Goal: Task Accomplishment & Management: Use online tool/utility

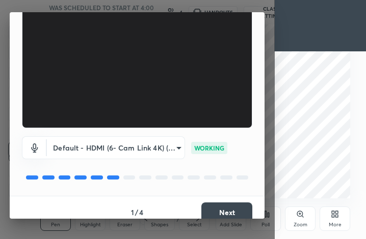
scroll to position [95, 0]
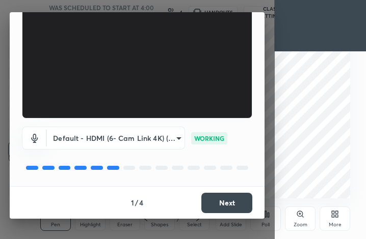
click at [237, 201] on button "Next" at bounding box center [226, 203] width 51 height 20
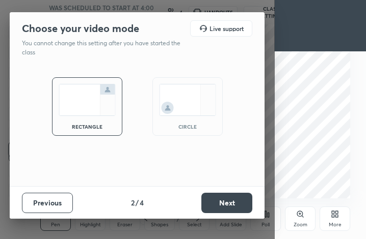
scroll to position [0, 0]
click at [236, 203] on button "Next" at bounding box center [226, 203] width 51 height 20
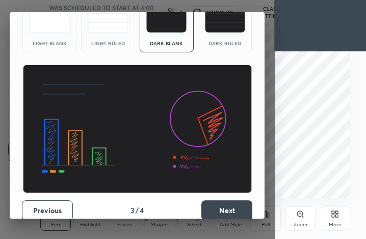
scroll to position [66, 0]
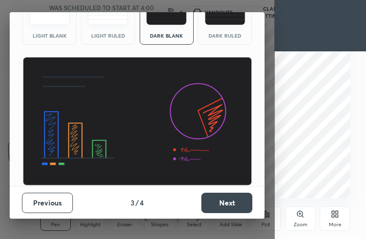
click at [239, 203] on button "Next" at bounding box center [226, 203] width 51 height 20
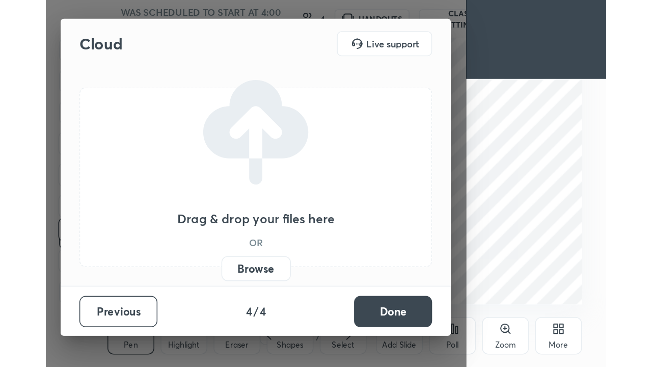
scroll to position [0, 0]
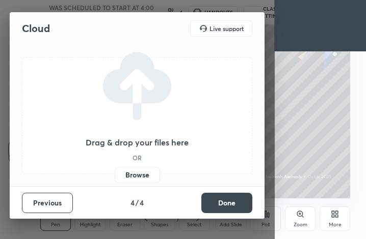
click at [236, 202] on button "Done" at bounding box center [226, 203] width 51 height 20
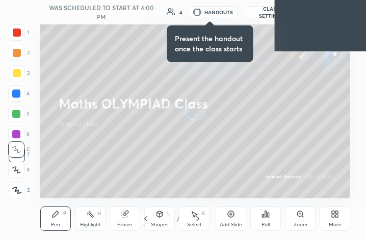
click at [326, 220] on div "More" at bounding box center [334, 219] width 31 height 24
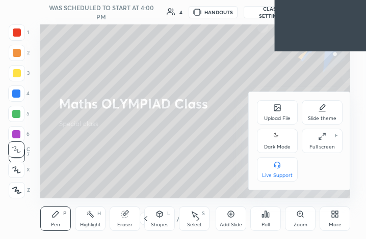
click at [319, 140] on icon at bounding box center [320, 139] width 2 height 2
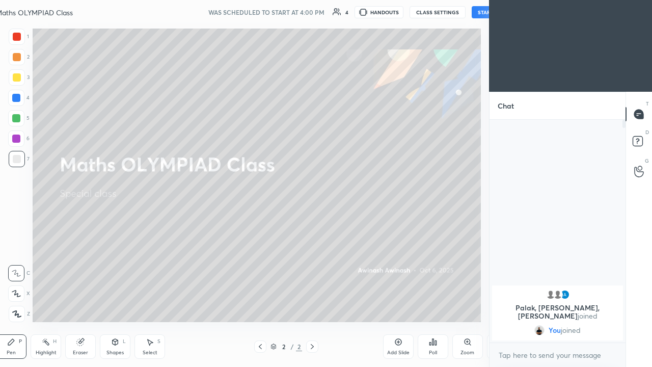
scroll to position [50628, 50481]
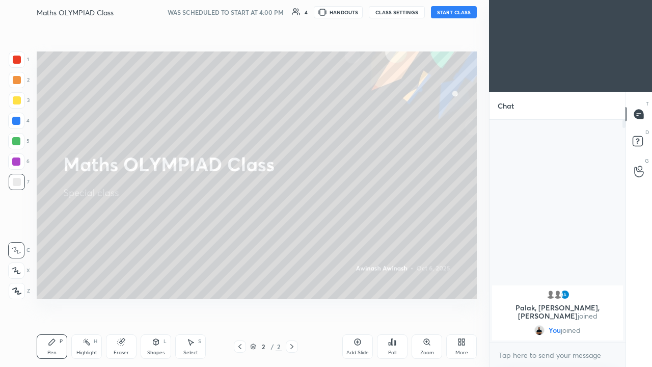
click at [290, 239] on icon at bounding box center [292, 346] width 8 height 8
click at [359, 239] on icon at bounding box center [357, 342] width 8 height 8
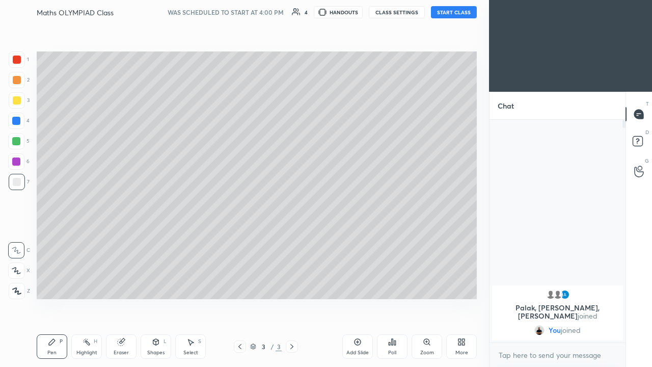
click at [22, 239] on div at bounding box center [17, 291] width 16 height 16
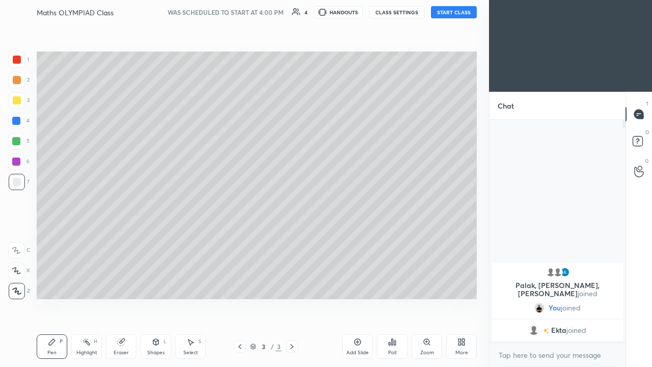
click at [126, 239] on div "Eraser" at bounding box center [121, 346] width 31 height 24
click at [20, 239] on span "Erase all" at bounding box center [16, 290] width 15 height 7
click at [365, 13] on button "START CLASS" at bounding box center [454, 12] width 46 height 12
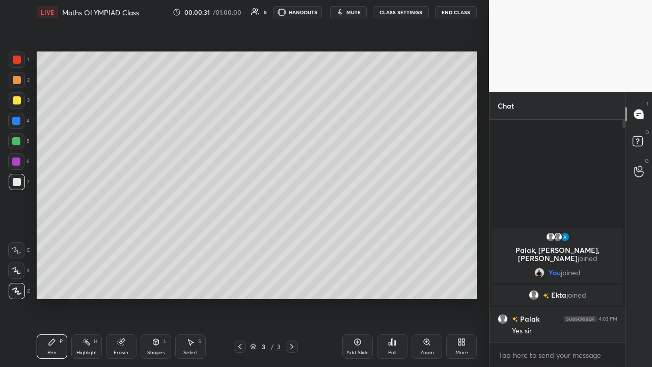
click at [365, 239] on body "1 2 3 4 5 6 7 C X Z C X Z E E Erase all H H LIVE Maths OLYMPIAD Class 00:00:31 …" at bounding box center [326, 183] width 652 height 367
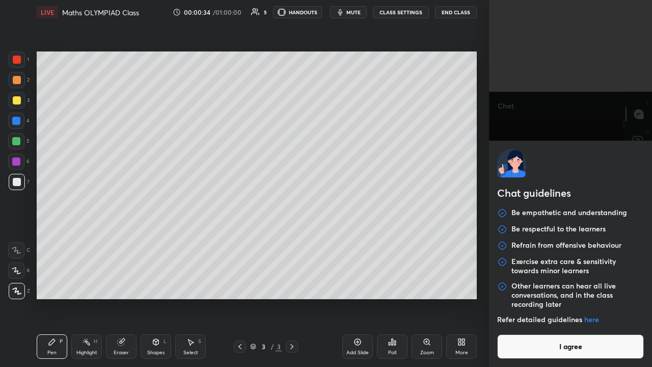
click at [365, 120] on div "Chat guidelines Be empathetic and understanding Be respectful to the learners R…" at bounding box center [570, 183] width 163 height 367
click at [365, 239] on button "I agree" at bounding box center [570, 346] width 147 height 24
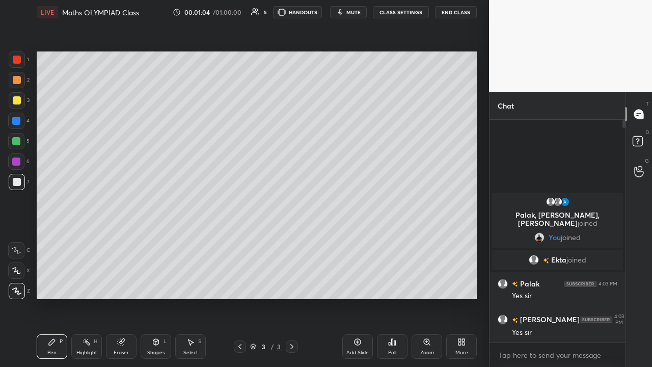
click at [17, 99] on div at bounding box center [17, 100] width 8 height 8
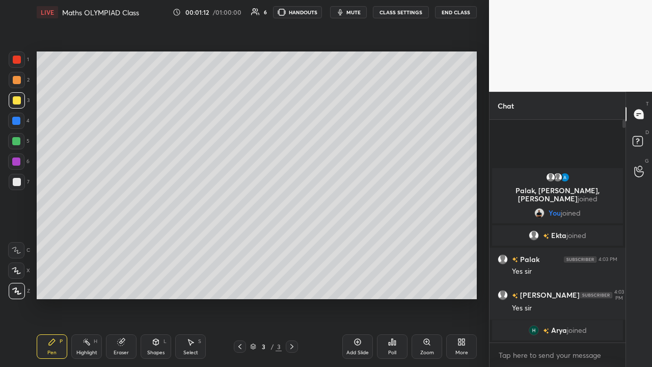
click at [17, 138] on div at bounding box center [16, 141] width 8 height 8
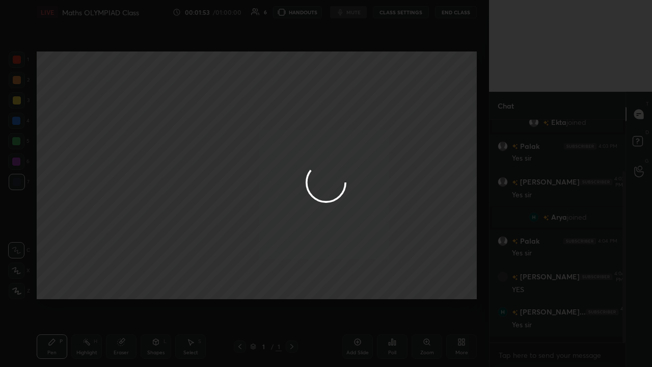
scroll to position [102, 0]
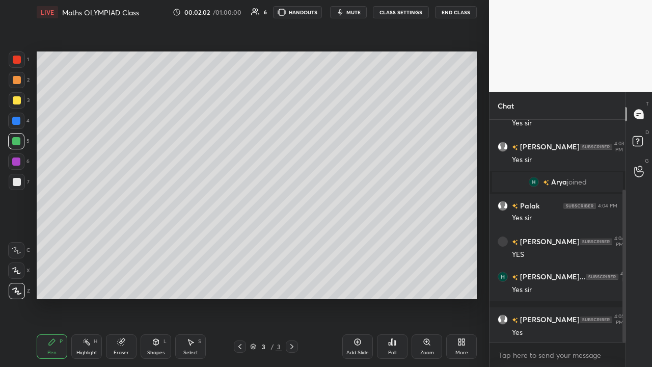
click at [16, 99] on div at bounding box center [17, 100] width 8 height 8
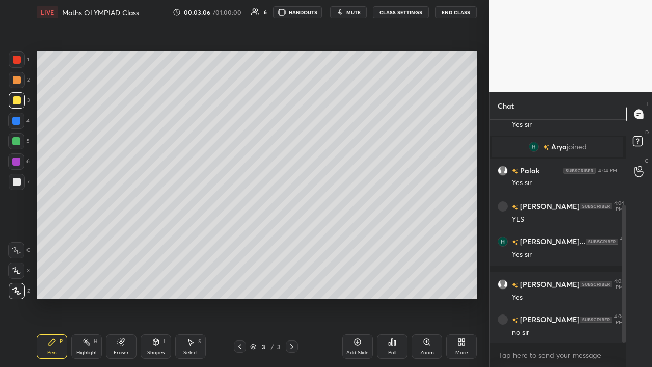
click at [17, 160] on div at bounding box center [16, 161] width 8 height 8
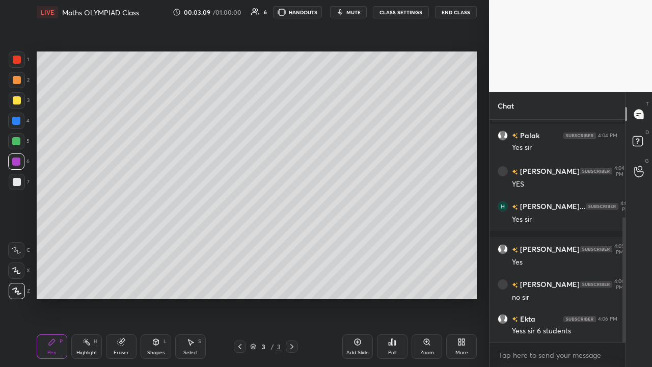
scroll to position [207, 0]
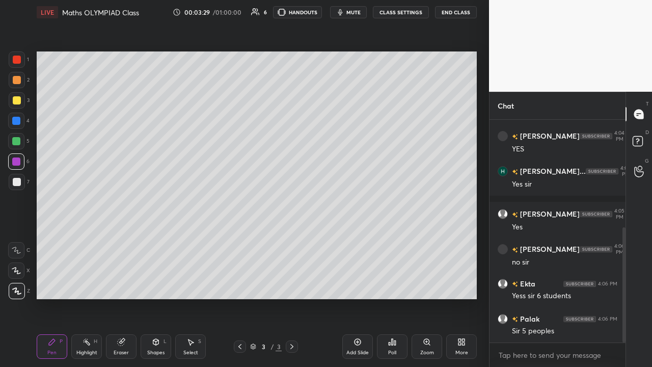
click at [17, 185] on div at bounding box center [17, 182] width 8 height 8
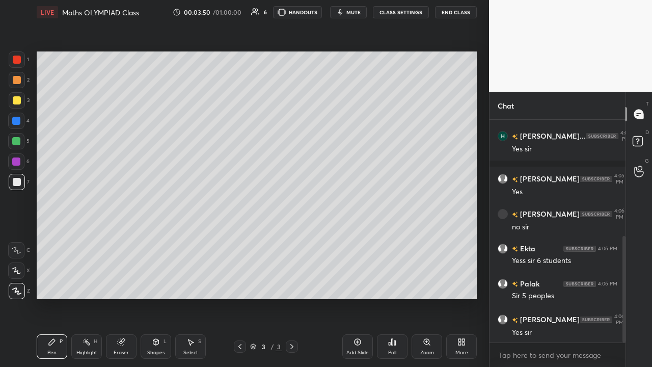
click at [16, 139] on div at bounding box center [16, 141] width 8 height 8
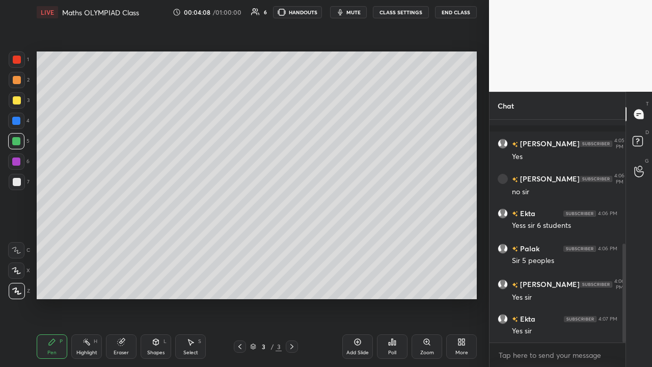
click at [189, 239] on div "Select S" at bounding box center [190, 346] width 31 height 24
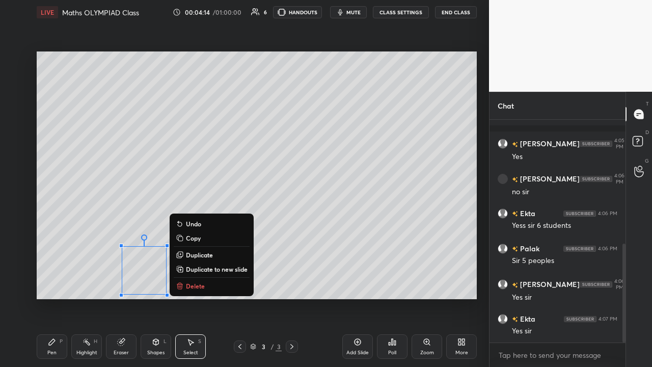
click at [56, 239] on div "Pen" at bounding box center [51, 352] width 9 height 5
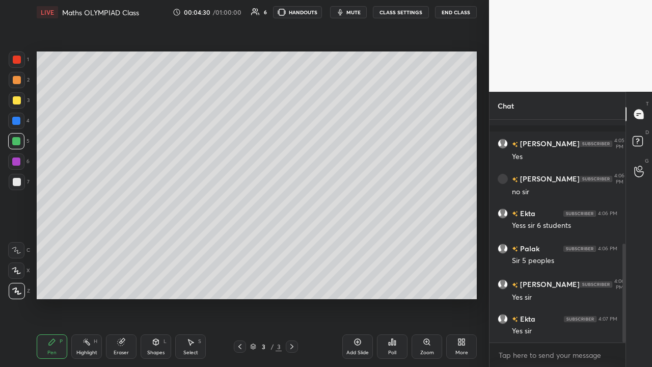
click at [14, 99] on div at bounding box center [17, 100] width 8 height 8
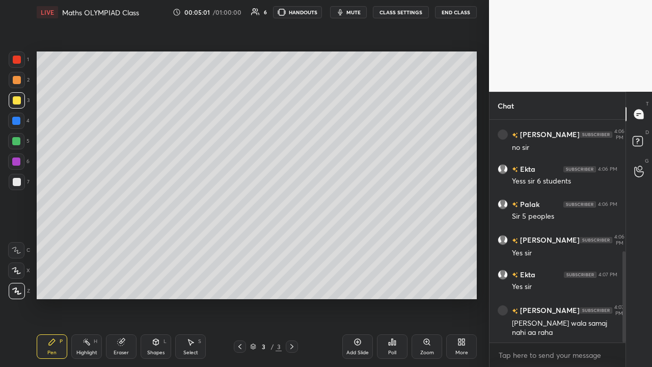
click at [17, 183] on div at bounding box center [17, 182] width 8 height 8
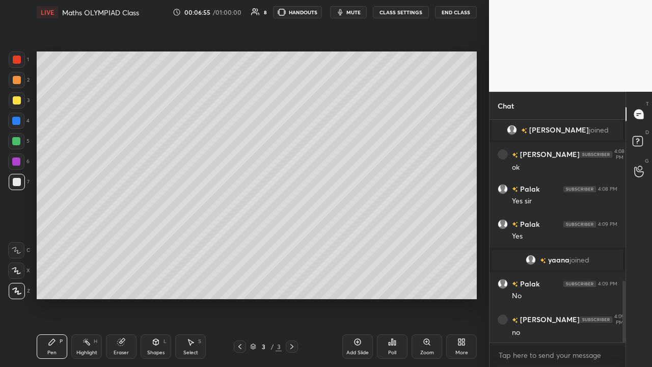
scroll to position [581, 0]
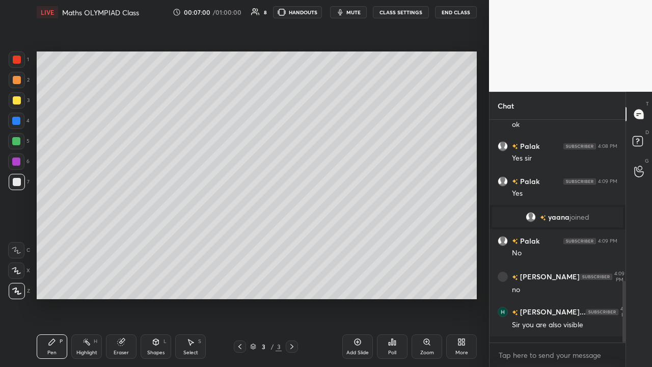
click at [359, 239] on div "Add Slide" at bounding box center [357, 346] width 31 height 24
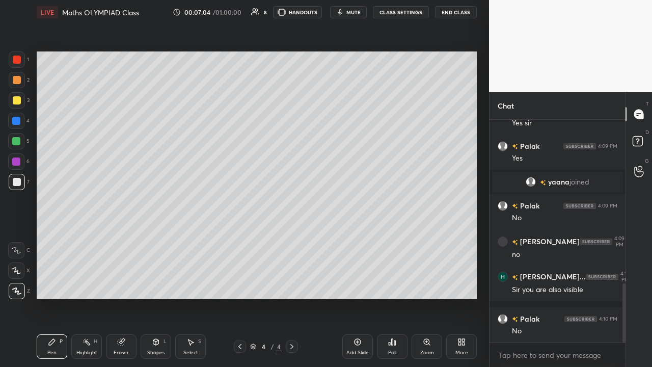
click at [18, 99] on div at bounding box center [17, 100] width 8 height 8
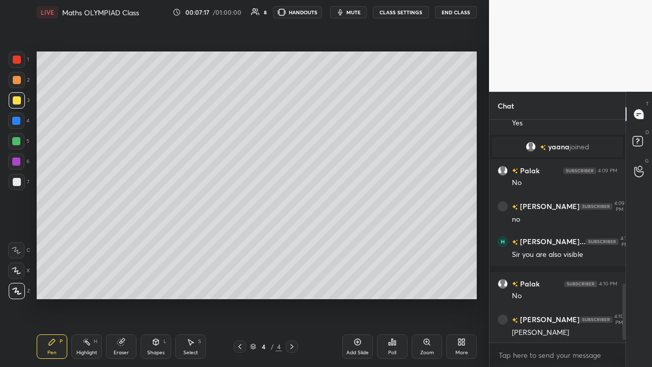
click at [19, 120] on div at bounding box center [16, 121] width 8 height 8
click at [58, 239] on div "Pen P" at bounding box center [52, 346] width 31 height 24
click at [56, 239] on div "Pen P" at bounding box center [52, 346] width 31 height 24
click at [61, 239] on div "P" at bounding box center [61, 341] width 3 height 5
click at [52, 239] on icon at bounding box center [52, 342] width 6 height 6
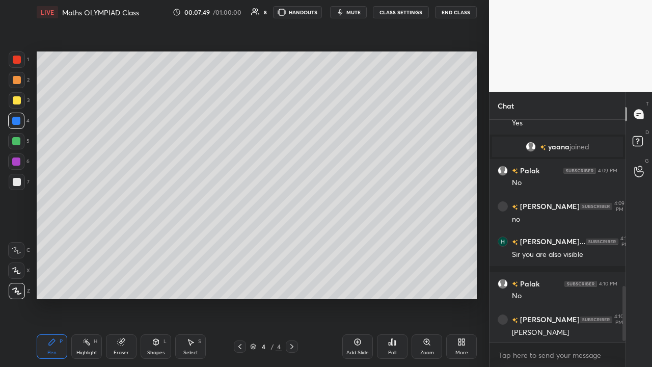
scroll to position [676, 0]
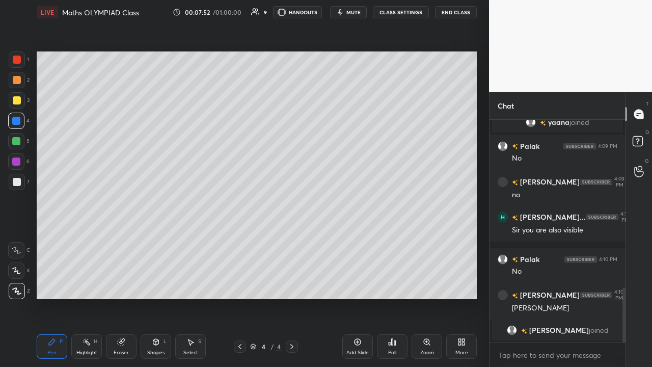
click at [18, 102] on div at bounding box center [17, 100] width 8 height 8
click at [240, 239] on icon at bounding box center [240, 346] width 8 height 8
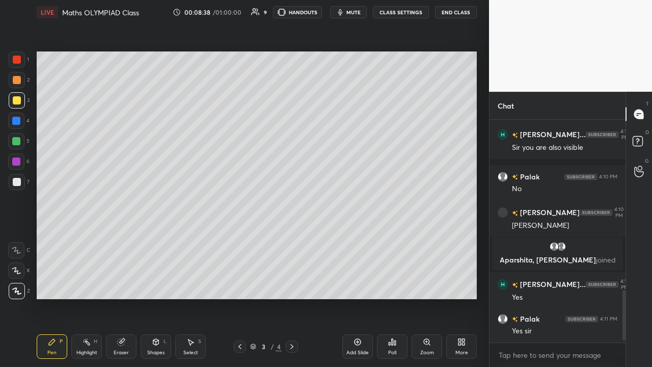
scroll to position [759, 0]
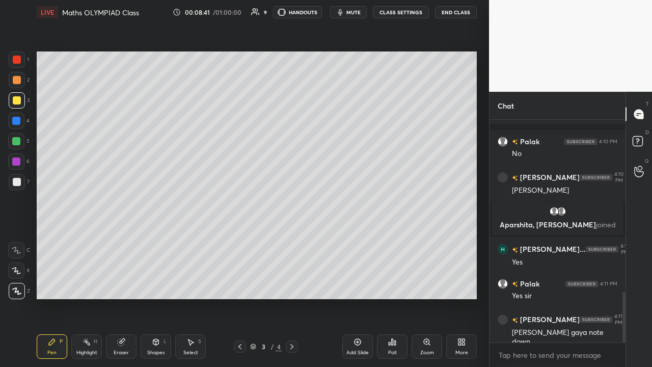
click at [296, 239] on div at bounding box center [292, 346] width 12 height 12
click at [19, 239] on icon at bounding box center [16, 250] width 8 height 6
click at [129, 239] on div "Eraser" at bounding box center [121, 346] width 31 height 24
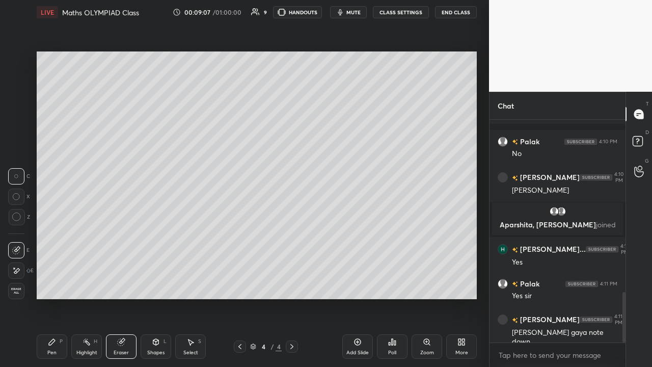
click at [58, 239] on div "Pen P" at bounding box center [52, 346] width 31 height 24
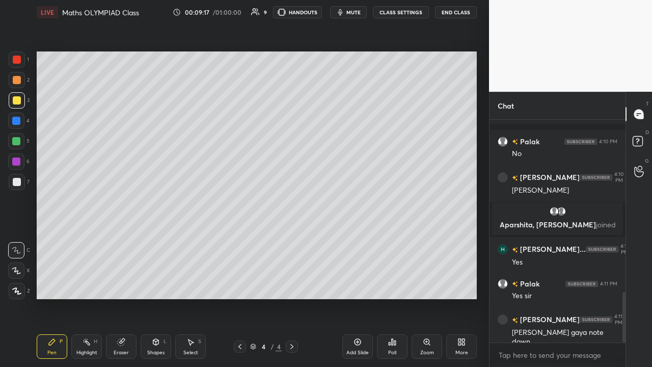
click at [17, 239] on icon at bounding box center [16, 270] width 8 height 6
click at [17, 182] on div at bounding box center [17, 182] width 8 height 8
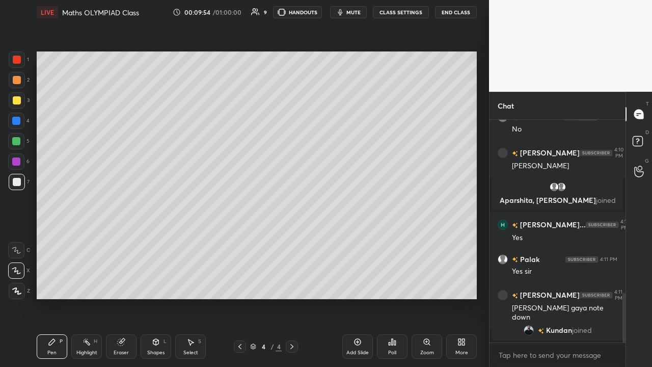
click at [16, 145] on div at bounding box center [16, 141] width 8 height 8
click at [18, 183] on div at bounding box center [17, 182] width 8 height 8
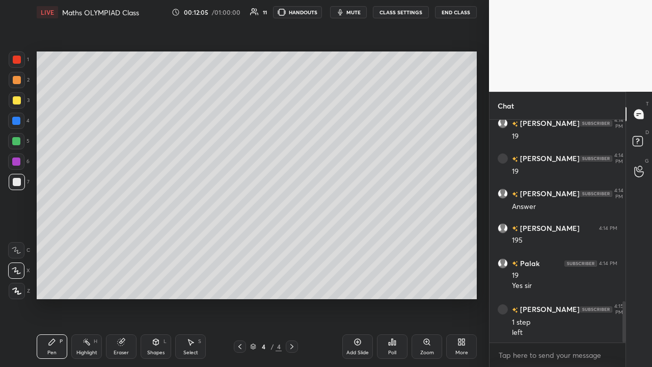
scroll to position [991, 0]
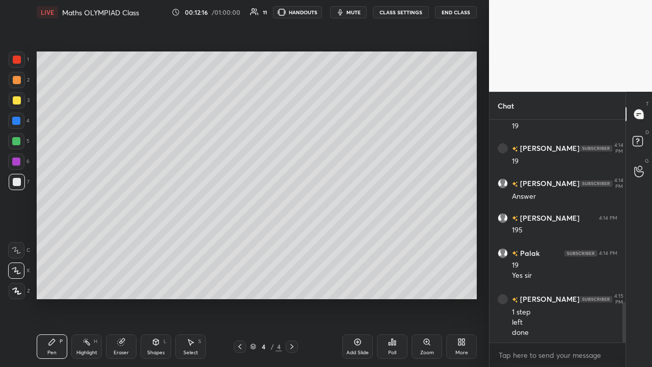
click at [358, 239] on div "Add Slide" at bounding box center [357, 352] width 22 height 5
click at [17, 100] on div at bounding box center [17, 100] width 8 height 8
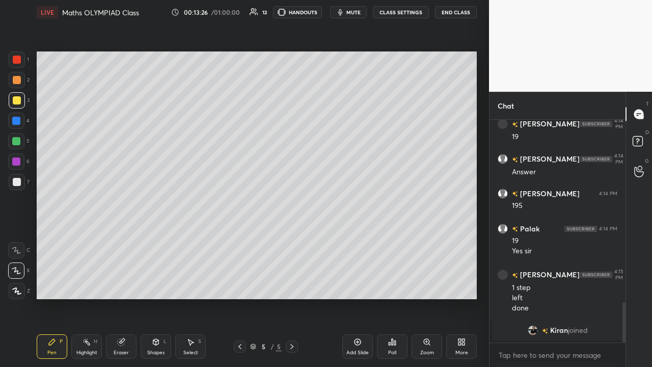
click at [365, 170] on icon at bounding box center [638, 172] width 9 height 10
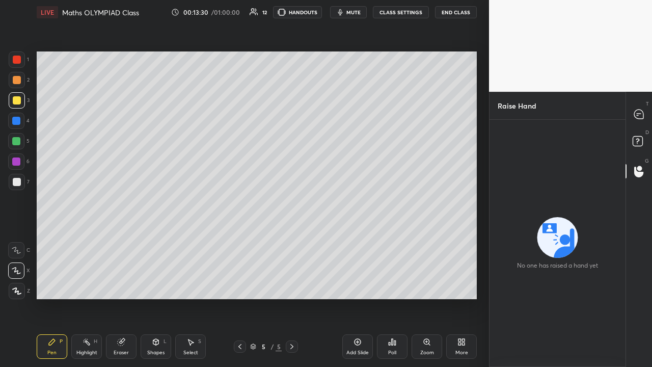
click at [365, 116] on icon at bounding box center [638, 113] width 9 height 9
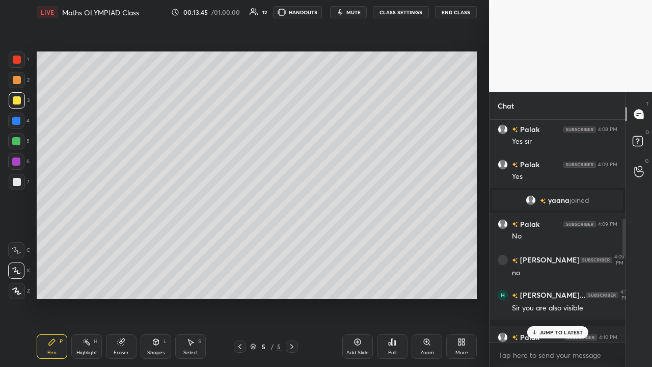
scroll to position [606, 0]
click at [257, 9] on icon at bounding box center [254, 12] width 9 height 8
click at [256, 13] on icon at bounding box center [253, 14] width 6 height 2
click at [254, 14] on icon at bounding box center [254, 12] width 9 height 8
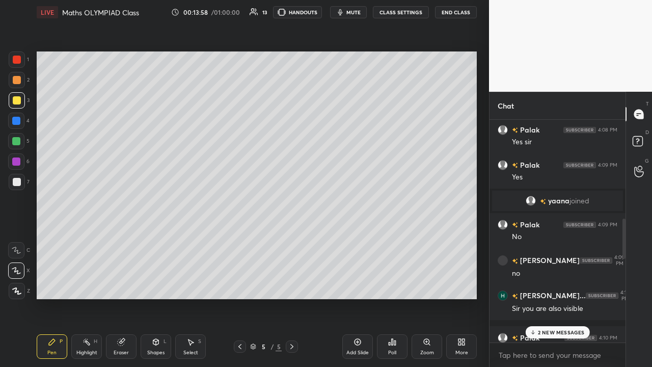
click at [291, 12] on button "HANDOUTS" at bounding box center [297, 12] width 49 height 12
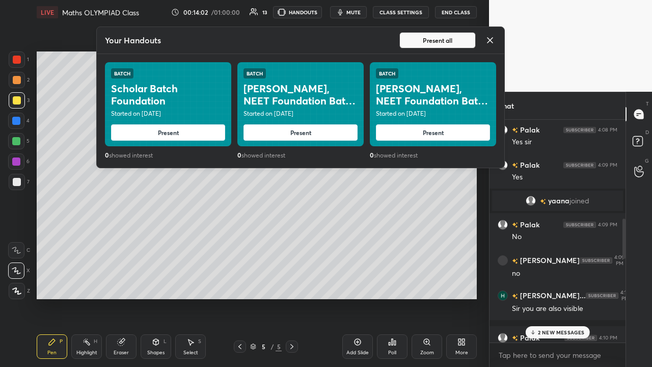
click at [292, 14] on button "HANDOUTS" at bounding box center [297, 12] width 49 height 12
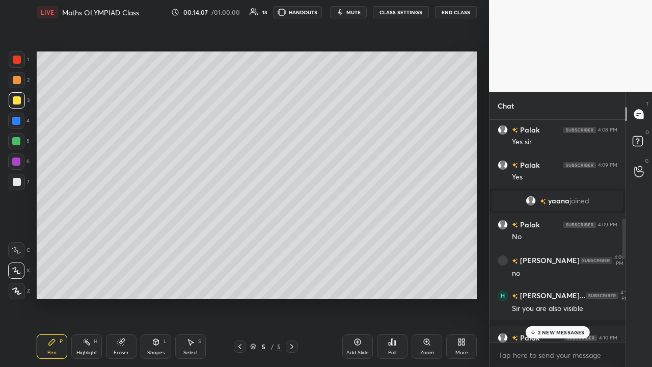
click at [16, 79] on div at bounding box center [17, 80] width 8 height 8
click at [365, 239] on icon at bounding box center [532, 332] width 7 height 6
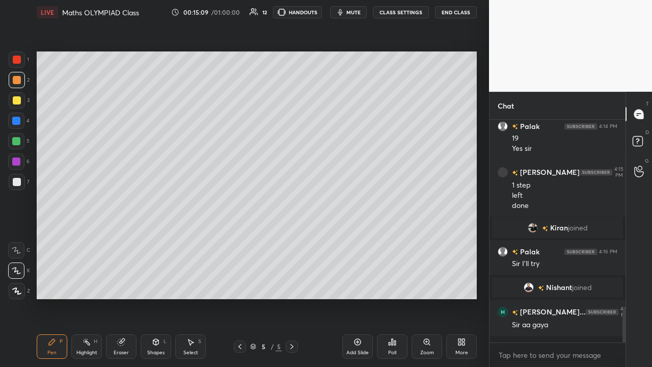
click at [16, 163] on div at bounding box center [16, 161] width 8 height 8
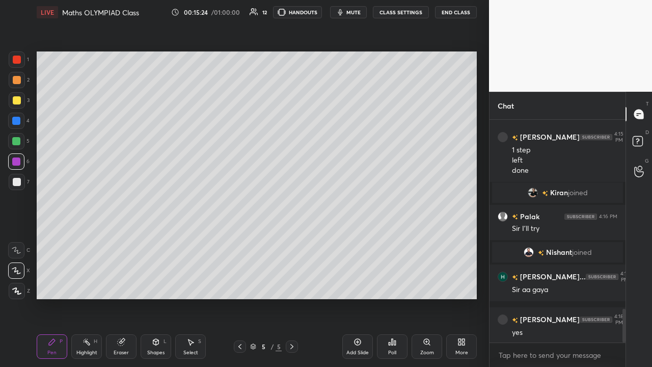
click at [17, 142] on div at bounding box center [16, 141] width 8 height 8
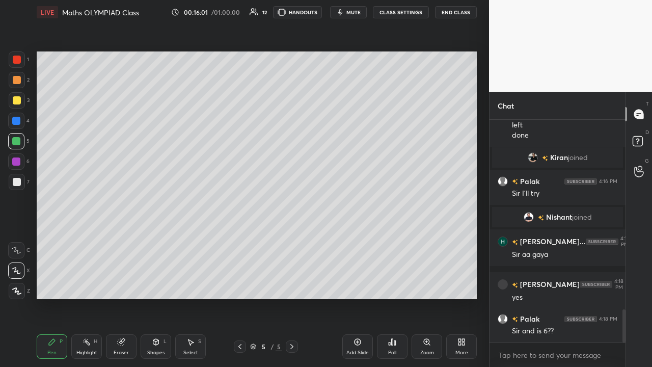
scroll to position [1312, 0]
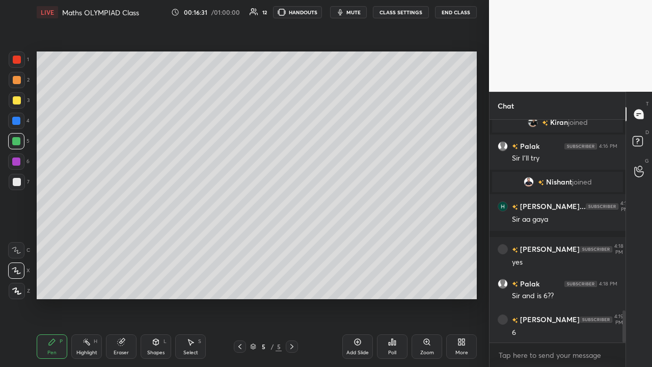
click at [20, 183] on div at bounding box center [17, 182] width 8 height 8
click at [365, 13] on button "CLASS SETTINGS" at bounding box center [401, 12] width 56 height 12
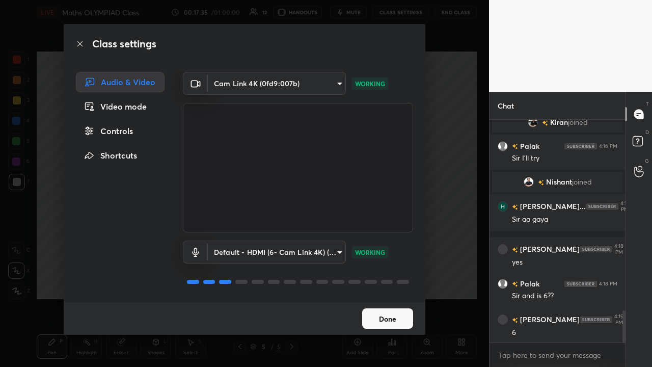
scroll to position [1347, 0]
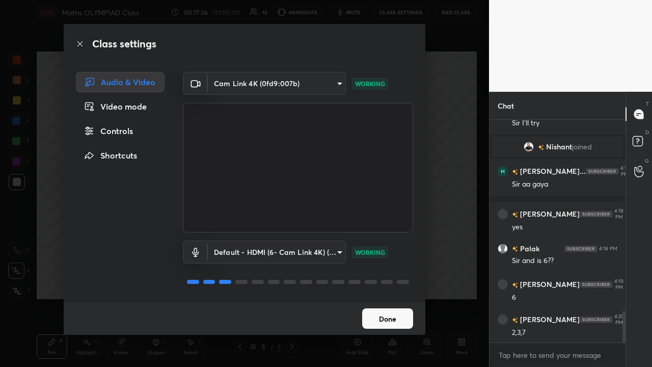
click at [365, 239] on div "Class settings Audio & Video Video mode Controls Shortcuts Cam Link 4K (0fd9:00…" at bounding box center [244, 183] width 489 height 367
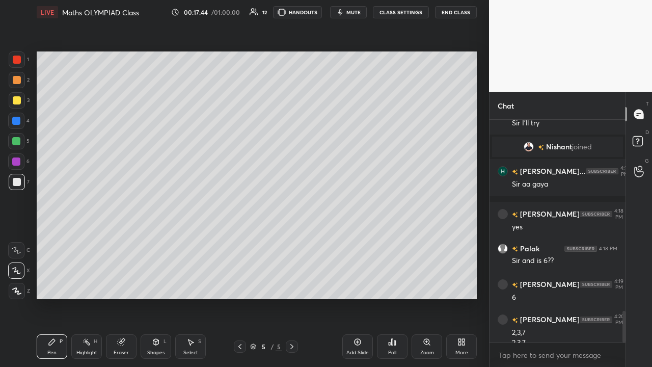
scroll to position [1357, 0]
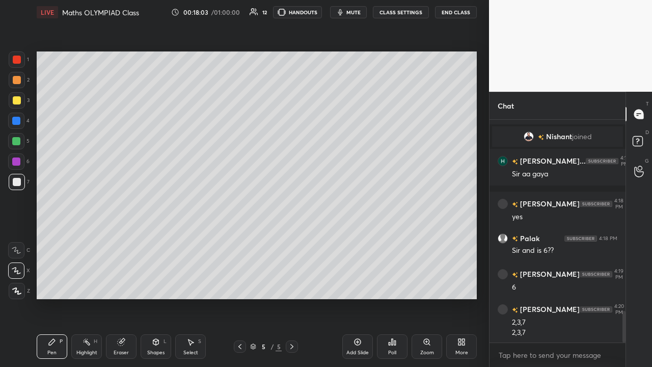
click at [364, 239] on div "Add Slide" at bounding box center [357, 352] width 22 height 5
click at [17, 100] on div at bounding box center [17, 100] width 8 height 8
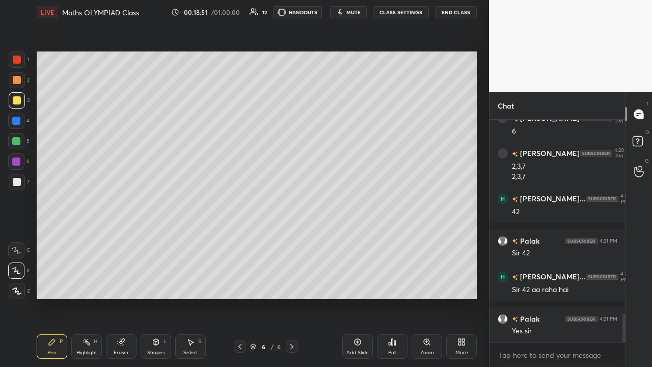
scroll to position [1548, 0]
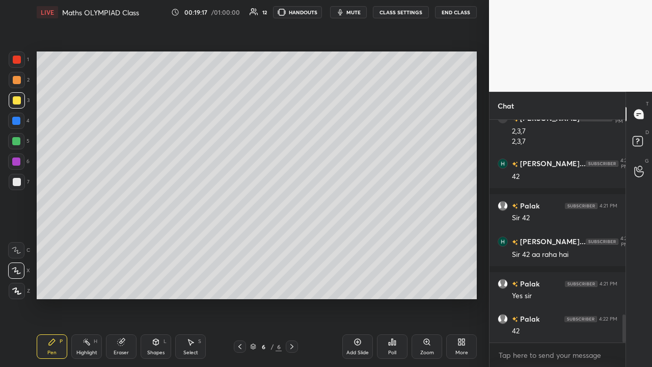
click at [19, 184] on div at bounding box center [17, 182] width 8 height 8
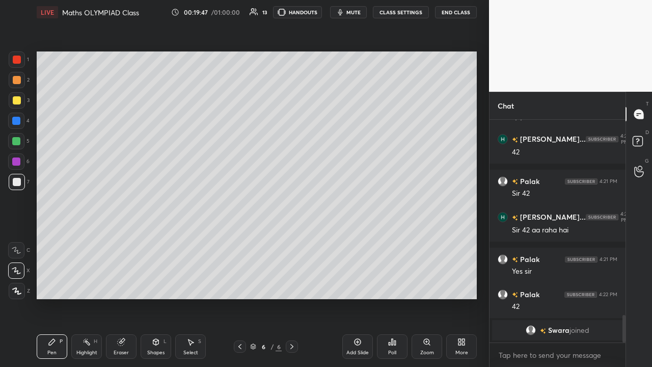
click at [240, 239] on icon at bounding box center [240, 346] width 8 height 8
click at [291, 239] on icon at bounding box center [292, 346] width 8 height 8
click at [17, 140] on div at bounding box center [16, 141] width 8 height 8
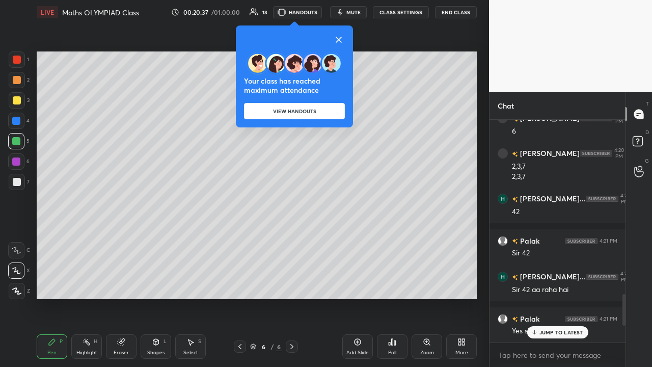
scroll to position [1220, 0]
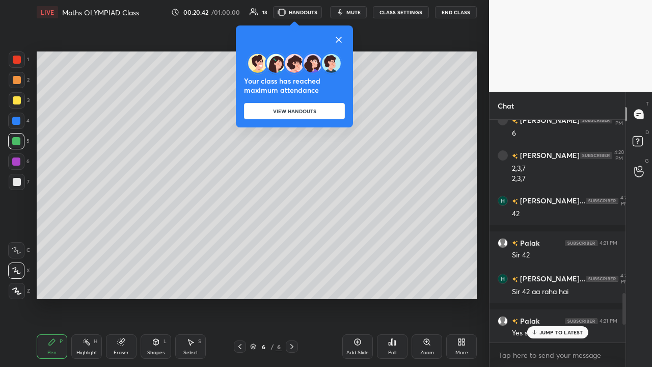
click at [328, 109] on button "VIEW HANDOUTS" at bounding box center [294, 111] width 101 height 16
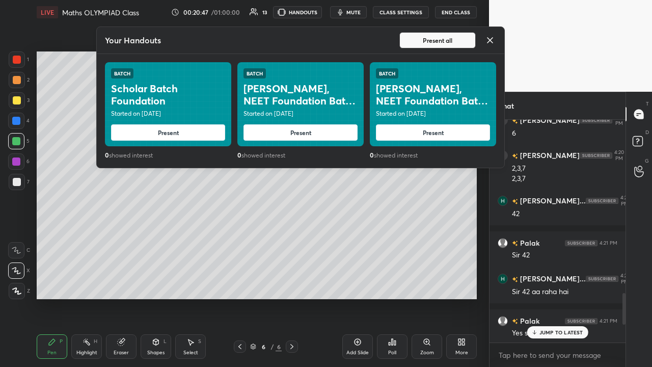
click at [365, 40] on icon at bounding box center [489, 40] width 5 height 5
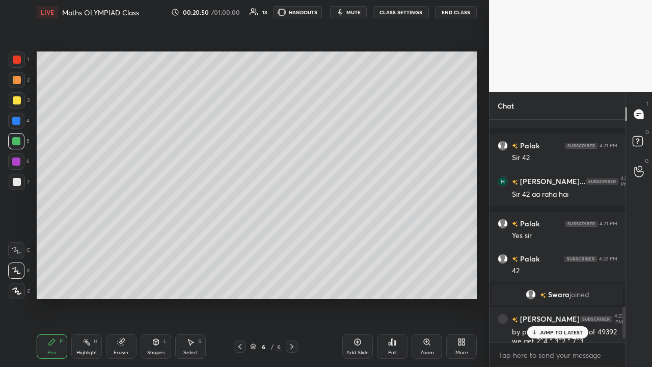
click at [365, 239] on p "JUMP TO LATEST" at bounding box center [561, 332] width 44 height 6
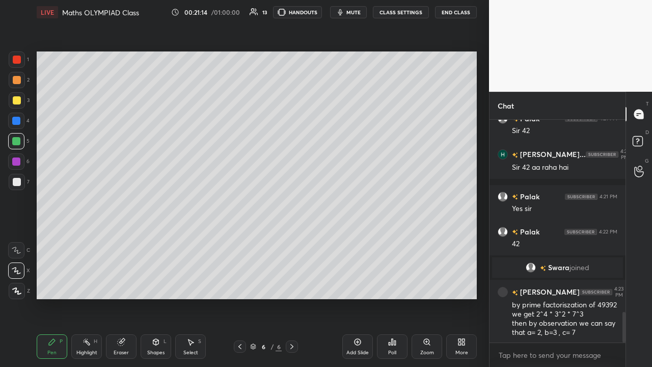
scroll to position [1387, 0]
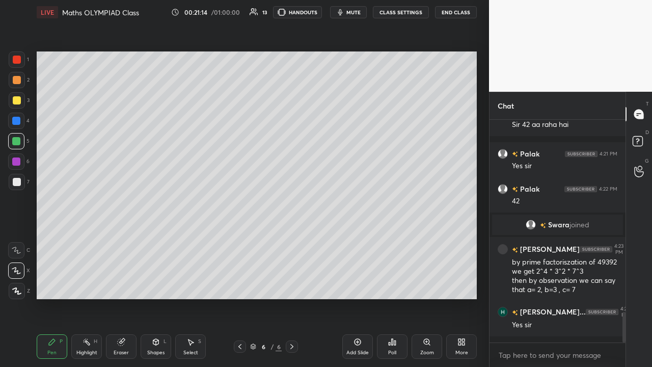
click at [355, 239] on icon at bounding box center [357, 342] width 8 height 8
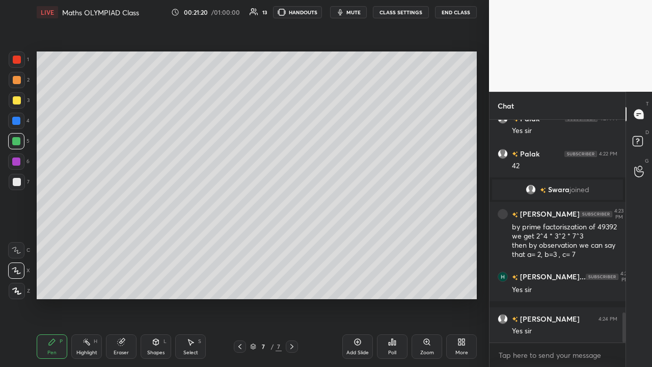
click at [18, 100] on div at bounding box center [17, 100] width 8 height 8
click at [19, 184] on div at bounding box center [17, 182] width 8 height 8
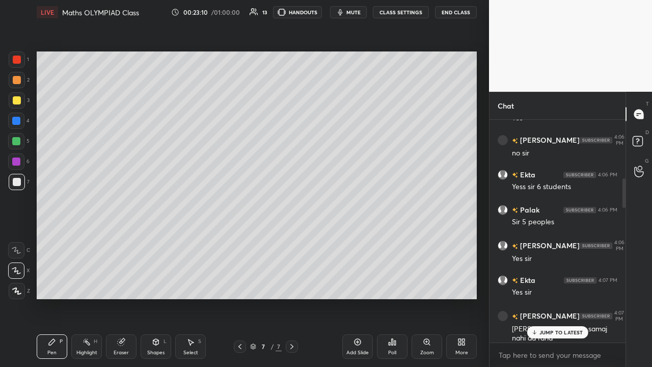
scroll to position [313, 0]
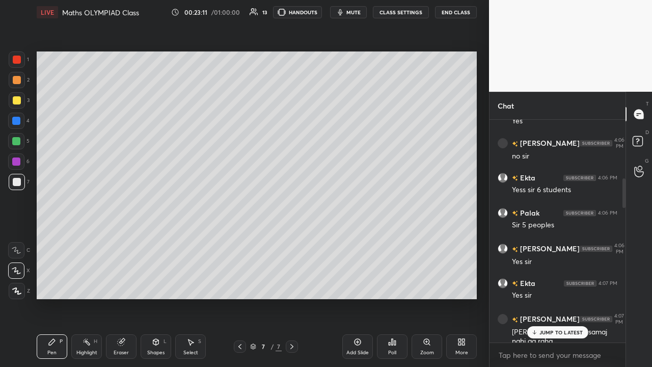
click at [365, 239] on p "JUMP TO LATEST" at bounding box center [561, 332] width 44 height 6
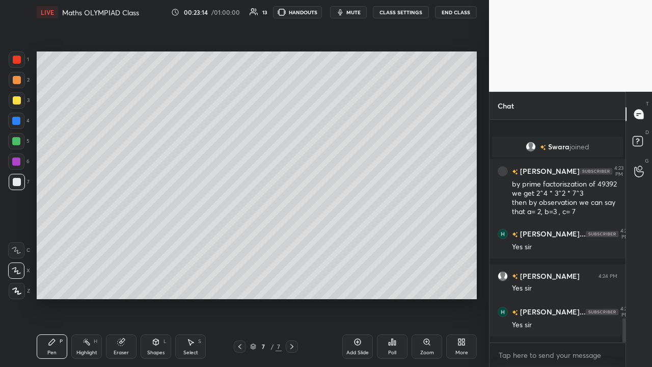
scroll to position [1800, 0]
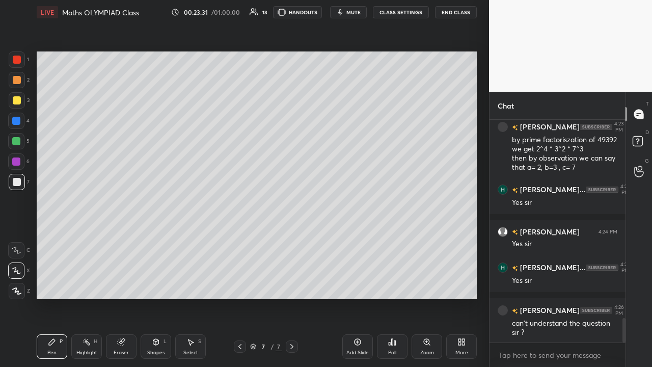
click at [19, 142] on div at bounding box center [16, 141] width 8 height 8
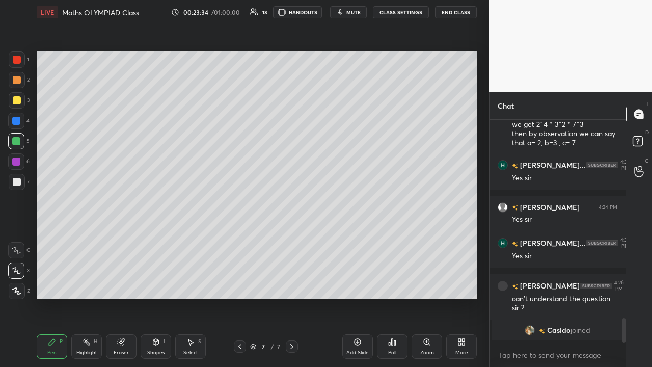
click at [189, 239] on div "Select" at bounding box center [190, 352] width 15 height 5
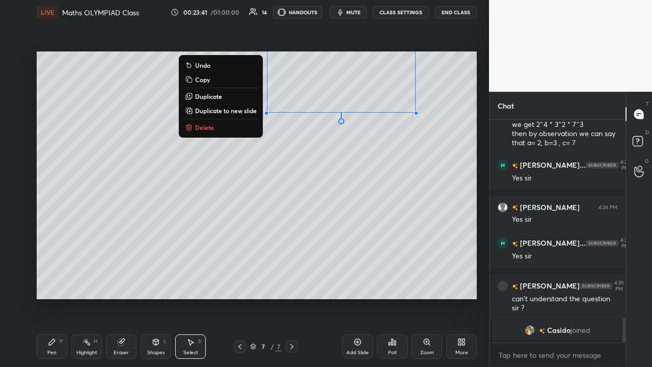
click at [317, 141] on div "0 ° Undo Copy Duplicate Duplicate to new slide Delete" at bounding box center [257, 175] width 440 height 248
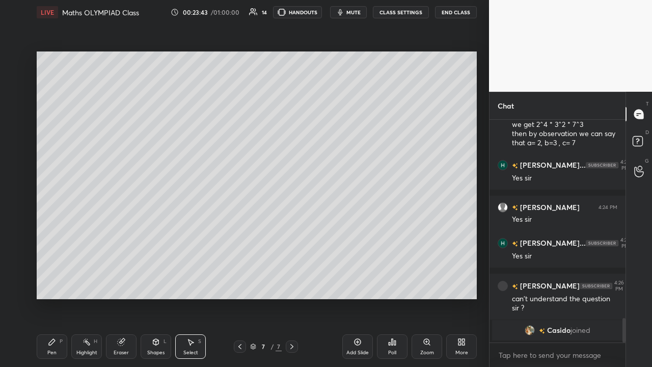
click at [53, 239] on div "Pen P" at bounding box center [52, 346] width 31 height 24
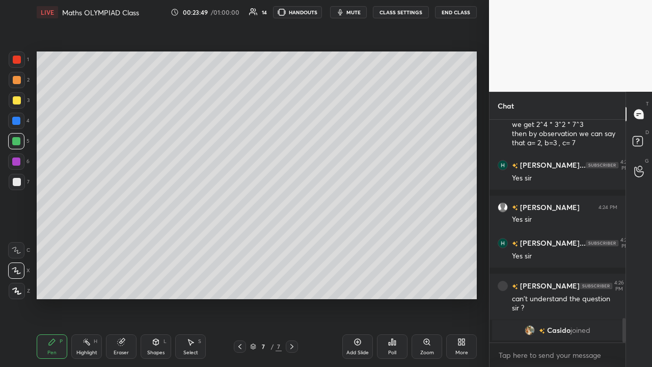
click at [19, 183] on div at bounding box center [17, 182] width 8 height 8
click at [17, 161] on div at bounding box center [16, 161] width 8 height 8
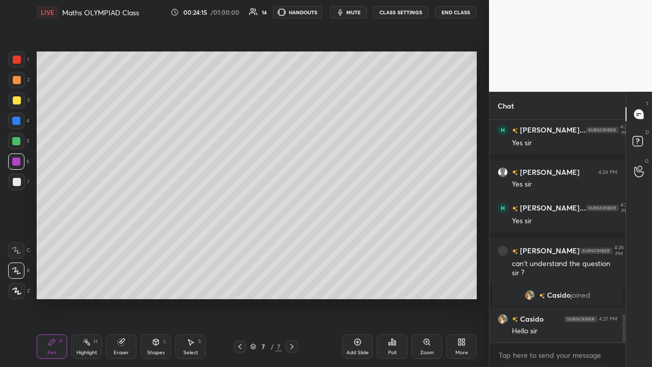
scroll to position [1536, 0]
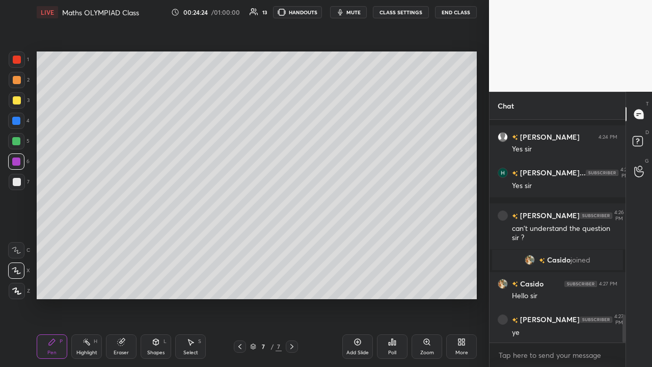
click at [18, 142] on div at bounding box center [16, 141] width 8 height 8
click at [18, 121] on div at bounding box center [16, 121] width 8 height 8
click at [18, 141] on div at bounding box center [16, 141] width 8 height 8
click at [18, 183] on div at bounding box center [17, 182] width 8 height 8
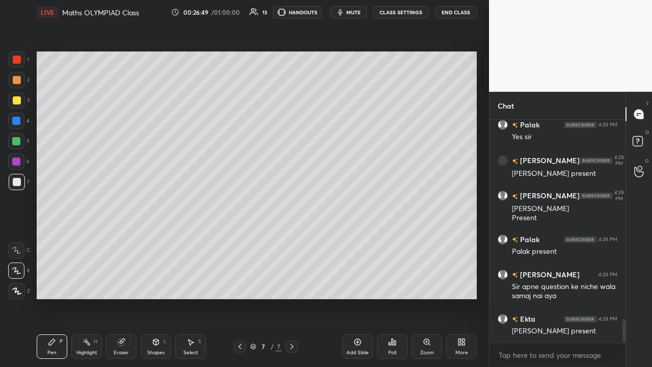
scroll to position [1938, 0]
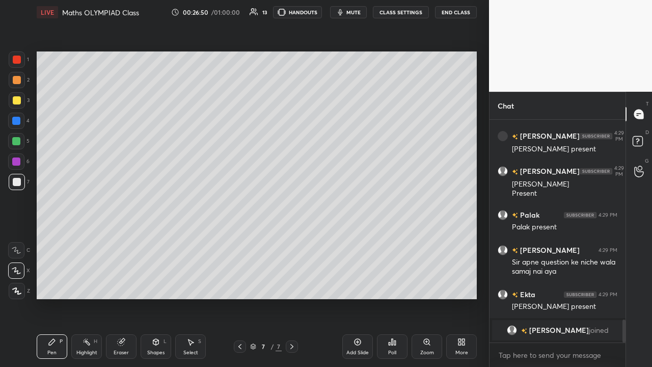
click at [118, 239] on icon at bounding box center [121, 342] width 8 height 8
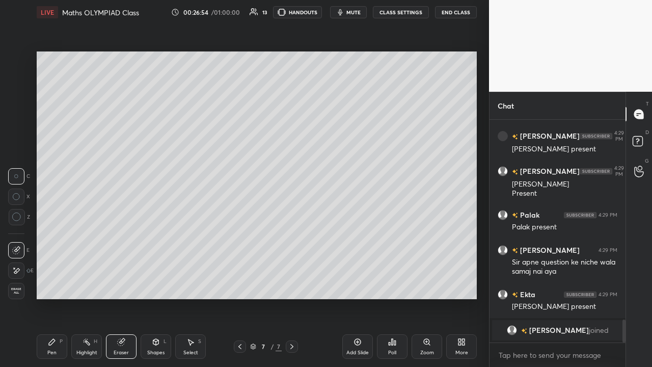
click at [17, 239] on icon at bounding box center [16, 270] width 8 height 9
click at [53, 239] on div "Pen P" at bounding box center [52, 346] width 31 height 24
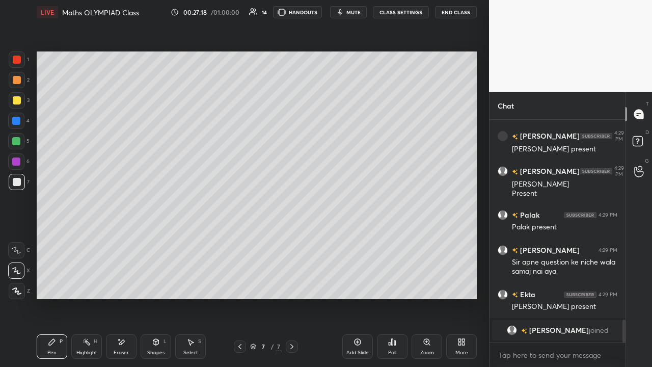
click at [20, 101] on div at bounding box center [17, 100] width 8 height 8
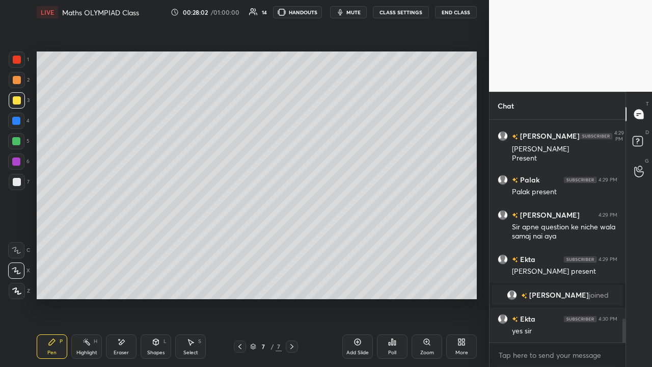
click at [18, 161] on div at bounding box center [16, 161] width 8 height 8
click at [20, 183] on div at bounding box center [17, 182] width 8 height 8
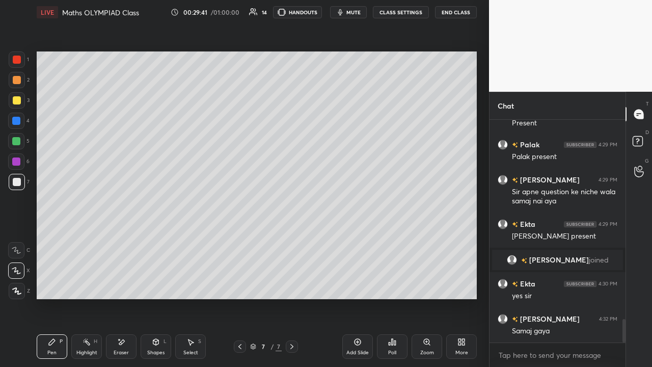
click at [17, 101] on div at bounding box center [17, 100] width 8 height 8
click at [15, 141] on div at bounding box center [16, 141] width 8 height 8
click at [14, 80] on div at bounding box center [17, 80] width 8 height 8
click at [18, 160] on div at bounding box center [16, 161] width 8 height 8
click at [17, 121] on div at bounding box center [16, 121] width 8 height 8
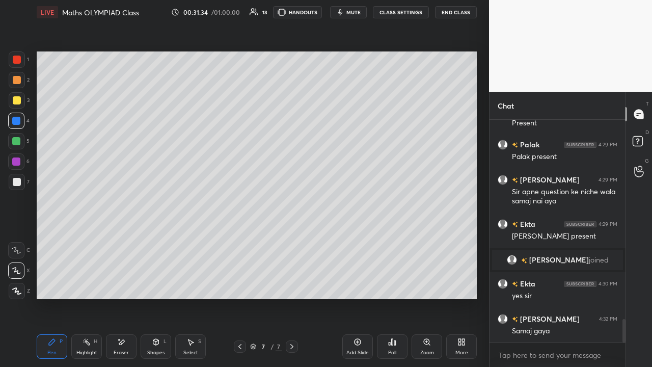
scroll to position [1914, 0]
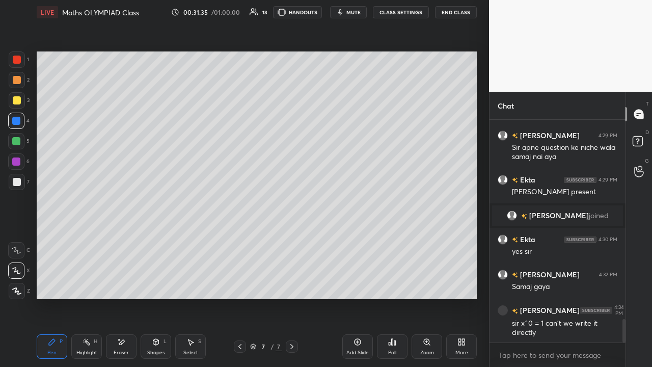
click at [19, 184] on div at bounding box center [17, 182] width 8 height 8
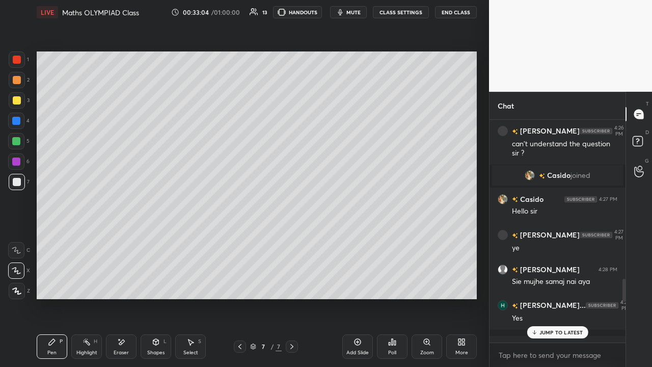
scroll to position [1600, 0]
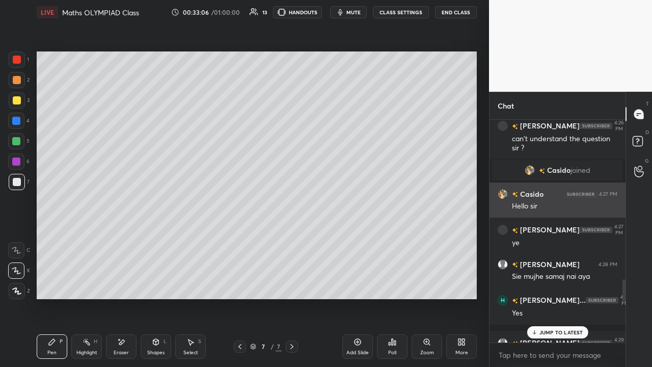
click at [365, 204] on div "Hello sir" at bounding box center [564, 206] width 105 height 10
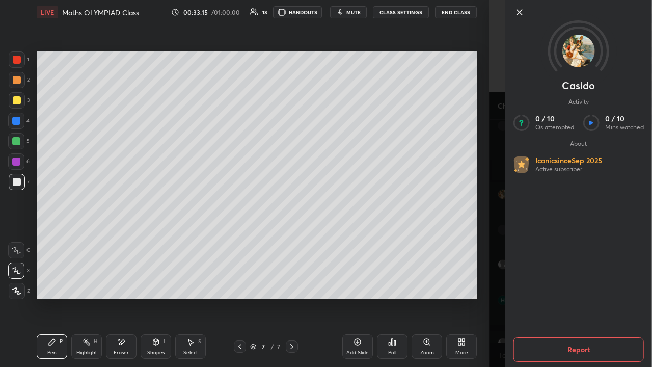
click at [365, 13] on icon at bounding box center [519, 12] width 5 height 5
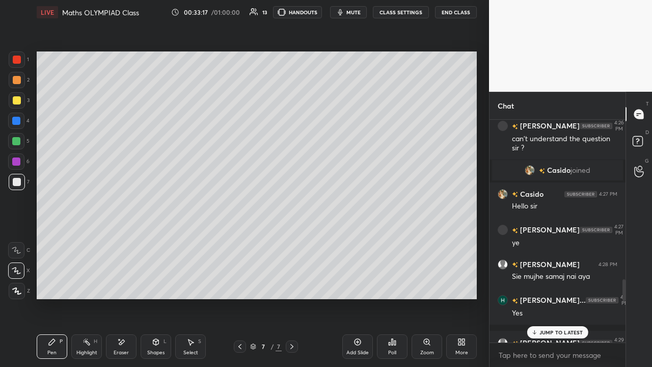
click at [365, 239] on p "JUMP TO LATEST" at bounding box center [561, 332] width 44 height 6
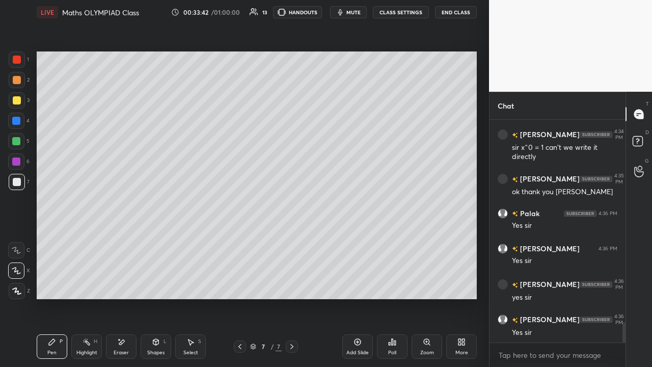
scroll to position [4, 4]
click at [365, 239] on img at bounding box center [504, 332] width 10 height 10
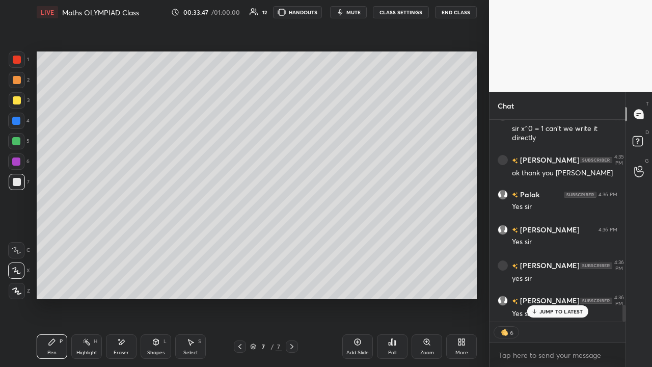
scroll to position [2223, 0]
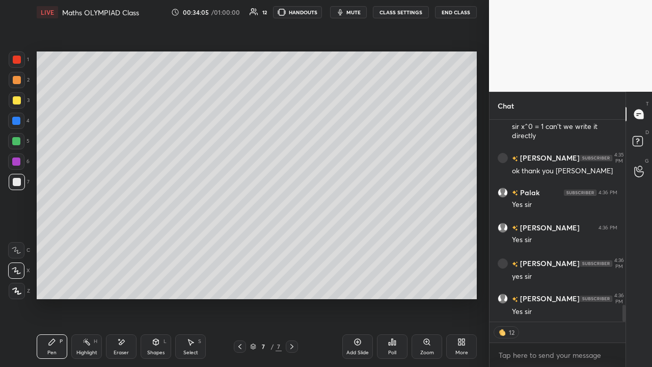
click at [361, 239] on div "Add Slide" at bounding box center [357, 352] width 22 height 5
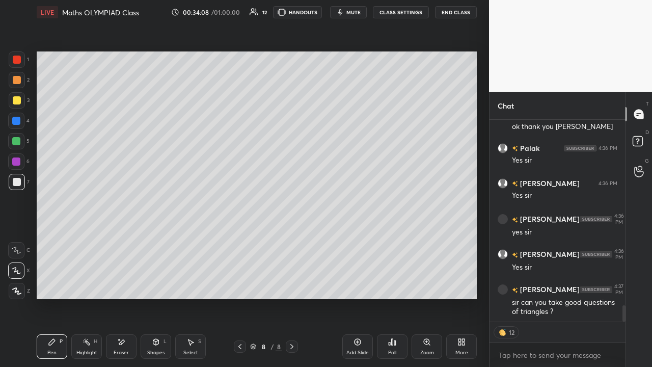
scroll to position [2246, 0]
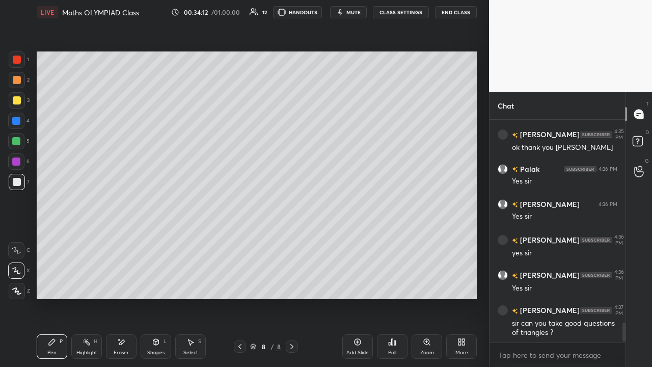
click at [16, 101] on div at bounding box center [17, 100] width 8 height 8
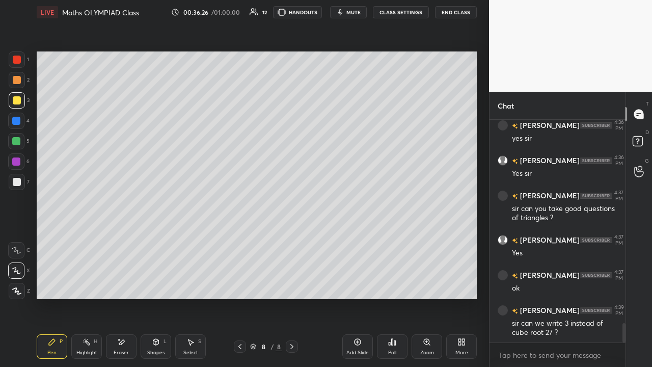
scroll to position [2404, 0]
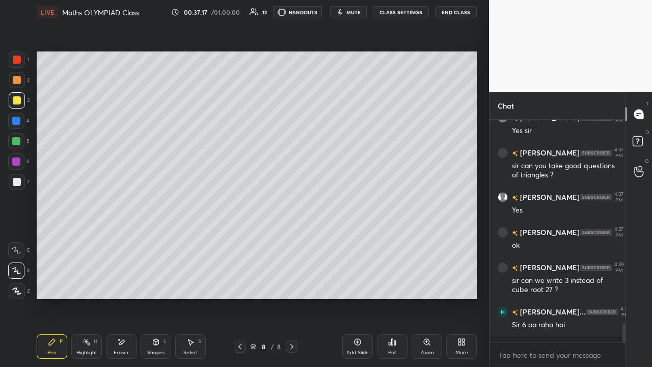
click at [18, 183] on div at bounding box center [17, 182] width 8 height 8
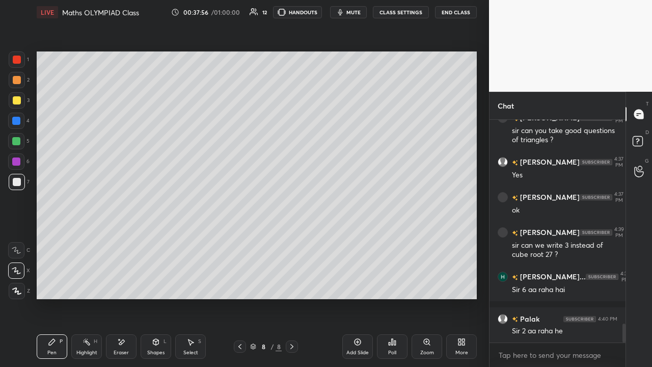
click at [20, 161] on div at bounding box center [16, 161] width 8 height 8
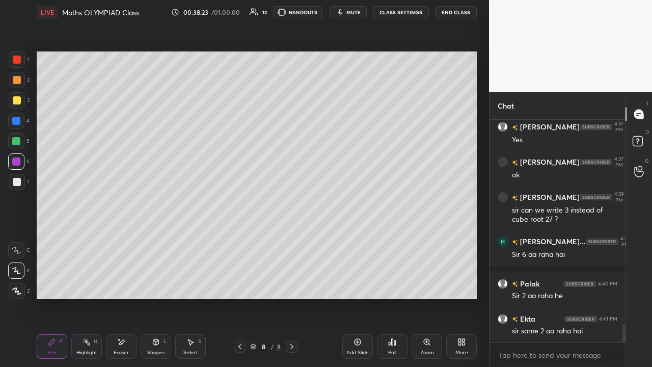
scroll to position [2509, 0]
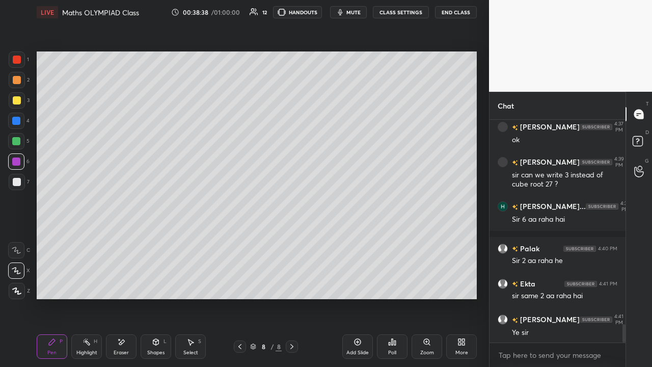
click at [365, 95] on div "Setting up your live class Poll for secs No correct answer Start poll" at bounding box center [257, 174] width 448 height 301
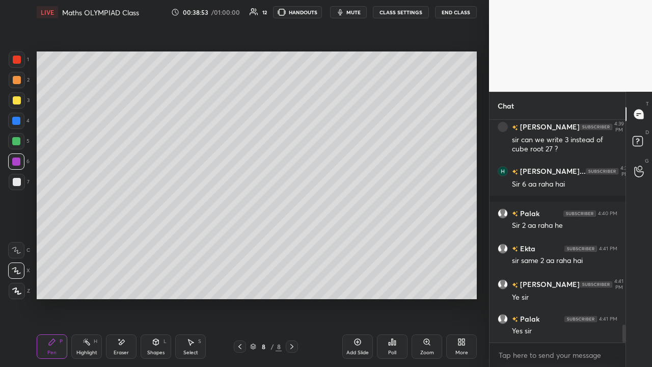
click at [17, 141] on div at bounding box center [16, 141] width 8 height 8
click at [19, 82] on div at bounding box center [17, 80] width 8 height 8
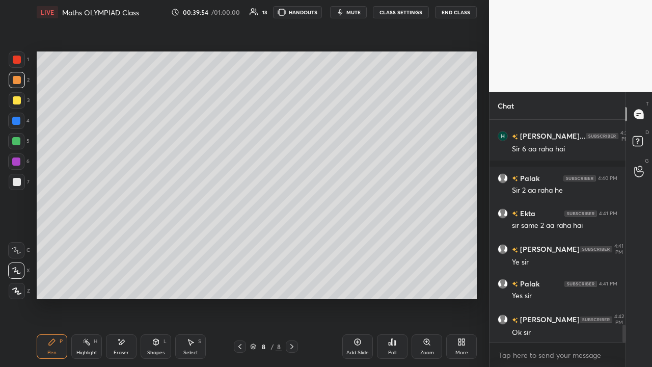
click at [17, 162] on div at bounding box center [16, 161] width 8 height 8
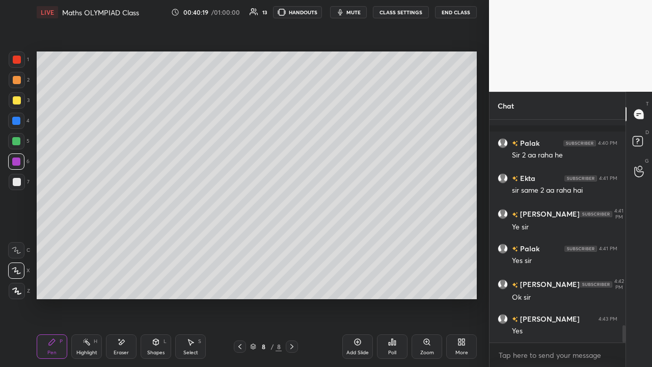
click at [14, 182] on div at bounding box center [17, 182] width 8 height 8
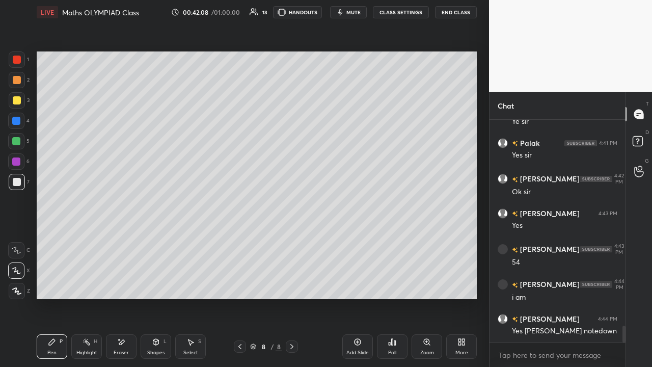
scroll to position [2755, 0]
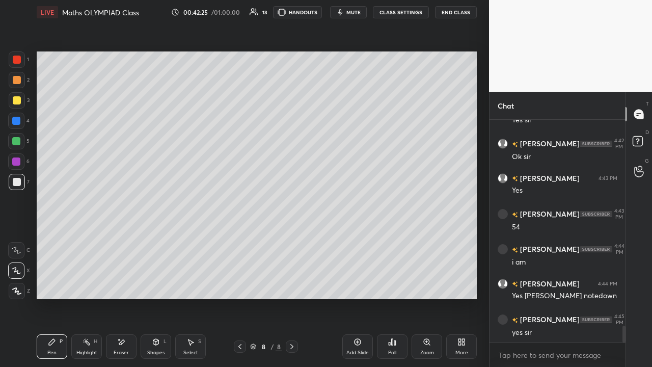
click at [361, 239] on div "Add Slide" at bounding box center [357, 346] width 31 height 24
click at [19, 100] on div at bounding box center [17, 100] width 8 height 8
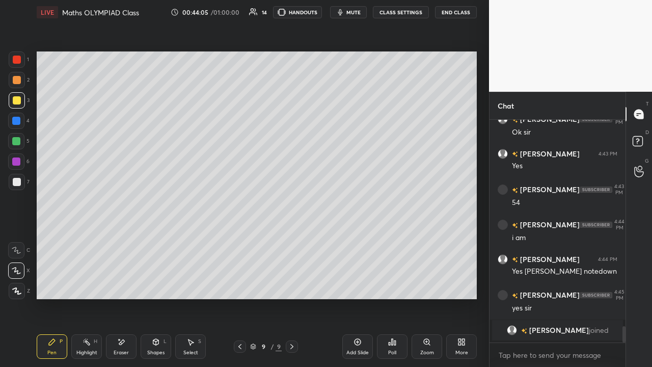
click at [19, 182] on div at bounding box center [17, 182] width 8 height 8
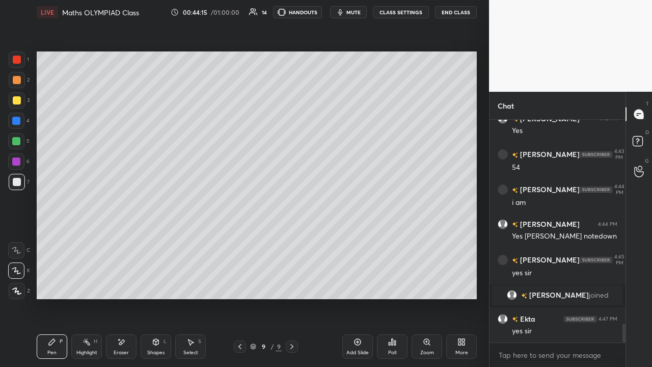
scroll to position [2458, 0]
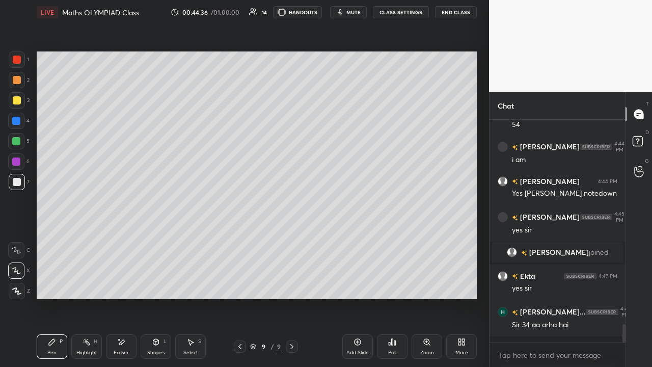
click at [16, 162] on div at bounding box center [16, 161] width 8 height 8
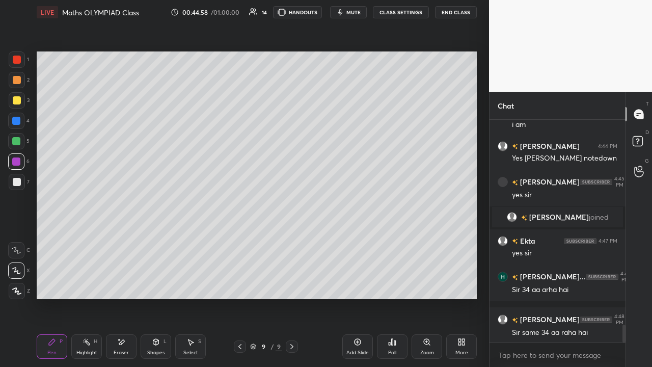
scroll to position [2528, 0]
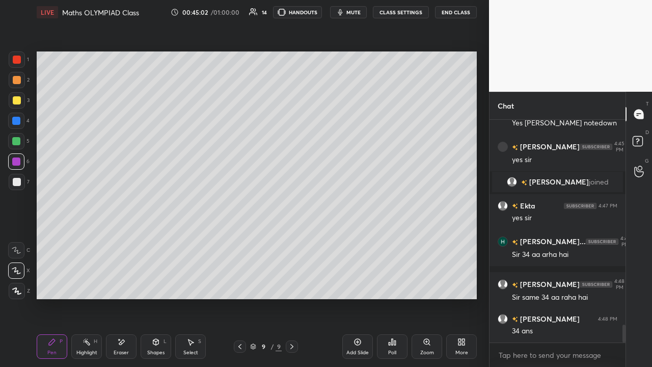
click at [18, 143] on div at bounding box center [16, 141] width 8 height 8
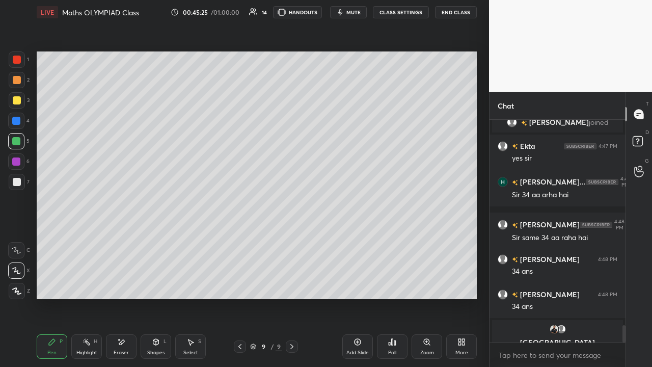
scroll to position [2600, 0]
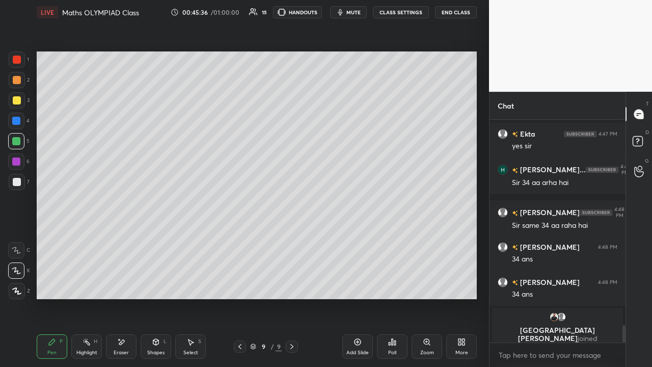
click at [19, 101] on div at bounding box center [17, 100] width 8 height 8
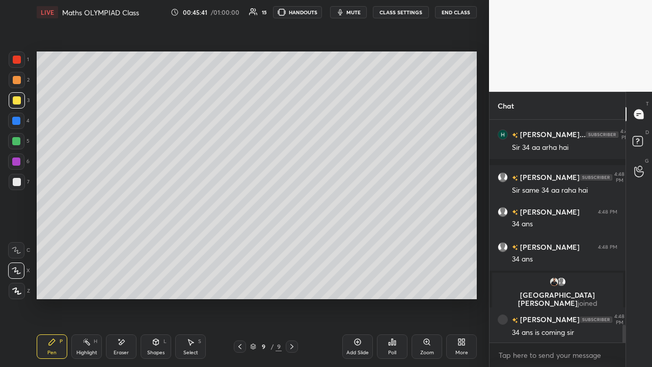
scroll to position [2558, 0]
click at [18, 160] on div at bounding box center [16, 161] width 8 height 8
click at [16, 183] on div at bounding box center [17, 182] width 8 height 8
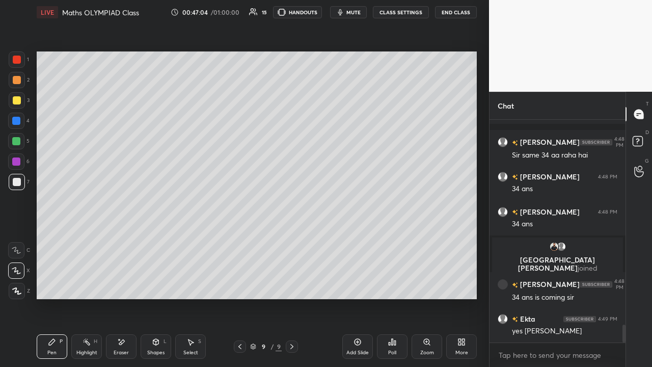
click at [18, 162] on div at bounding box center [16, 161] width 8 height 8
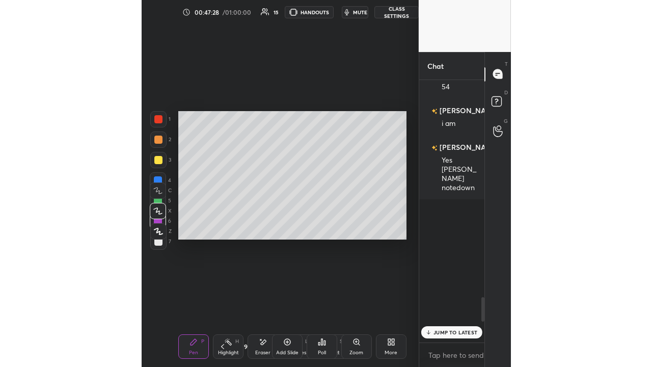
scroll to position [2364, 0]
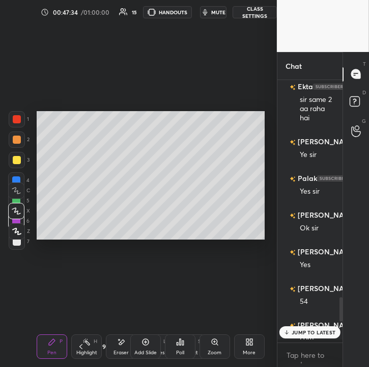
click at [241, 239] on div "Setting up your live class Poll for secs No correct answer Start poll" at bounding box center [151, 174] width 236 height 301
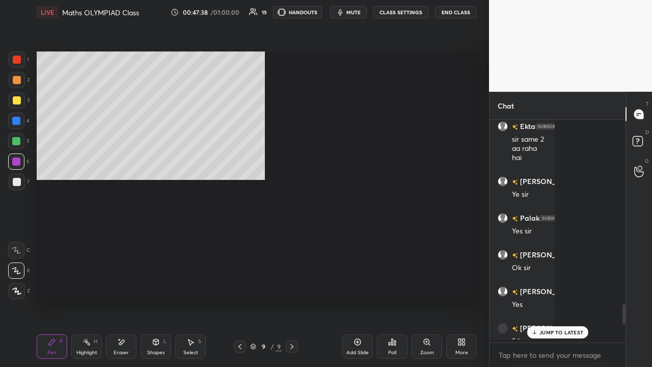
scroll to position [4, 4]
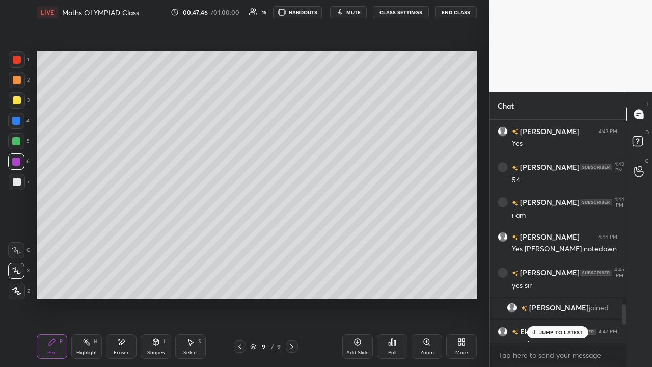
click at [365, 239] on p "JUMP TO LATEST" at bounding box center [561, 332] width 44 height 6
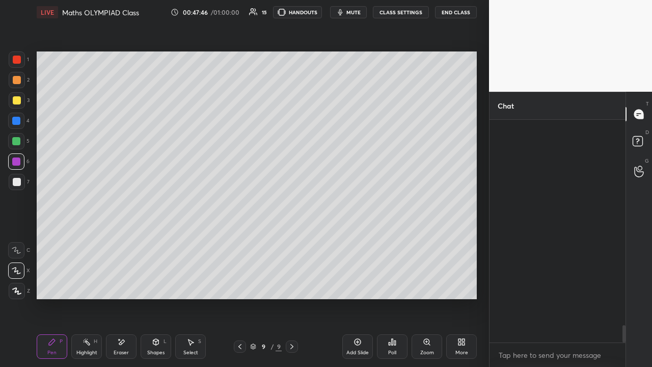
scroll to position [2656, 0]
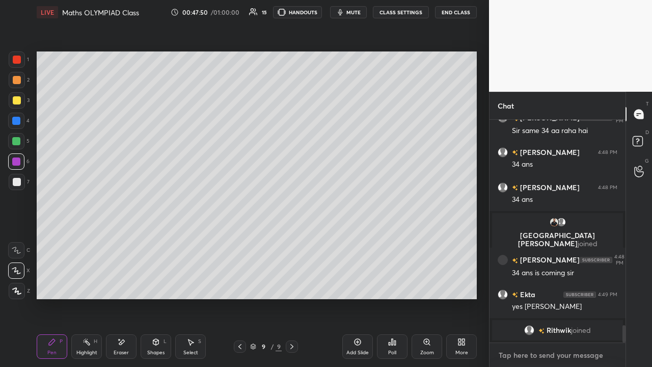
click at [365, 239] on textarea at bounding box center [558, 355] width 120 height 16
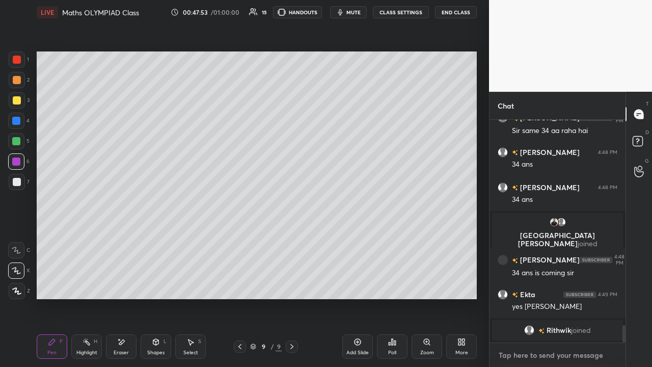
click at [365, 239] on textarea at bounding box center [558, 355] width 120 height 16
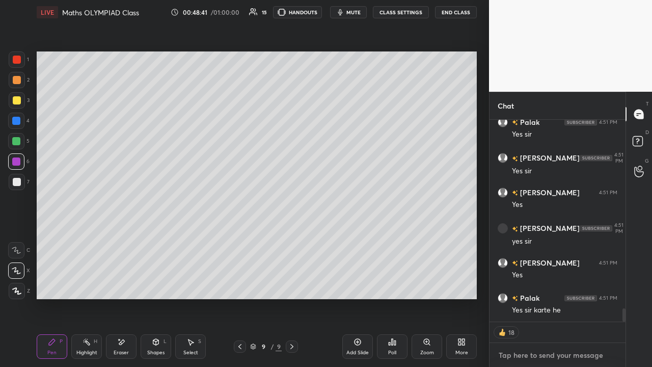
scroll to position [2923, 0]
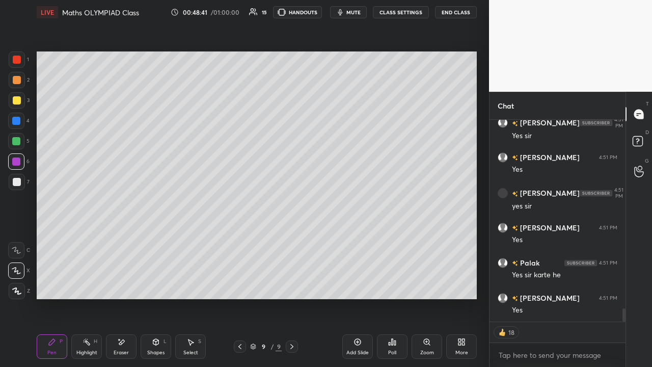
click at [360, 239] on div "Add Slide" at bounding box center [357, 346] width 31 height 24
click at [18, 101] on div at bounding box center [17, 100] width 8 height 8
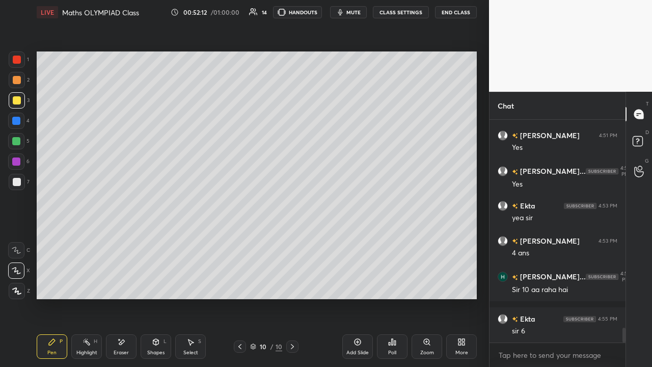
scroll to position [3120, 0]
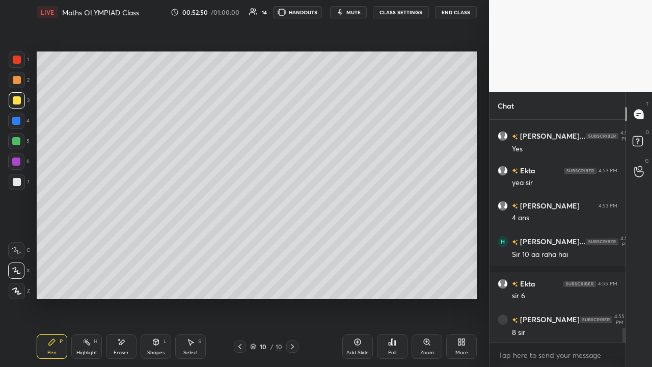
click at [16, 79] on div at bounding box center [17, 80] width 8 height 8
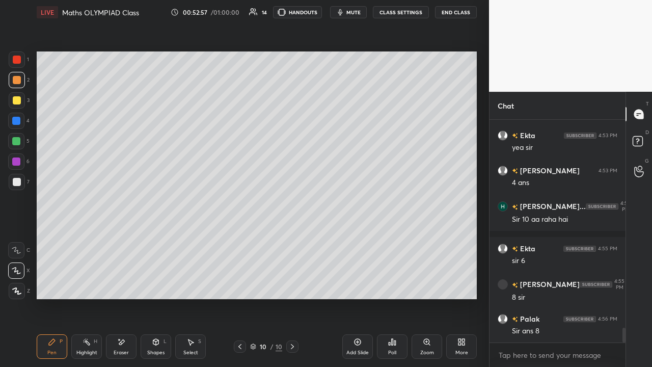
click at [16, 122] on div at bounding box center [16, 121] width 8 height 8
click at [17, 144] on div at bounding box center [16, 141] width 8 height 8
click at [19, 184] on div at bounding box center [17, 182] width 8 height 8
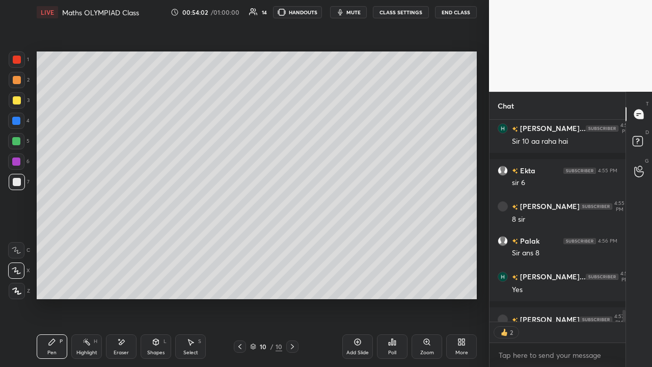
scroll to position [3290, 0]
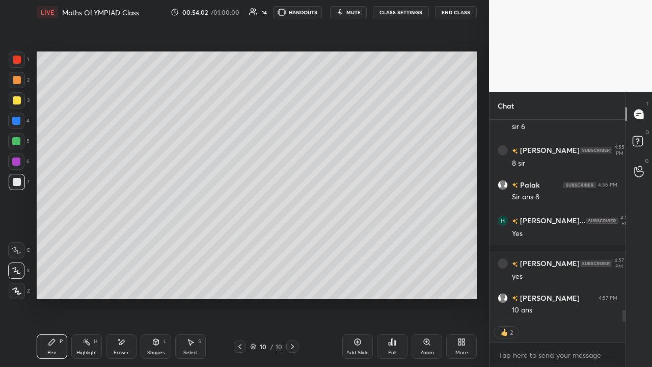
click at [18, 161] on div at bounding box center [16, 161] width 8 height 8
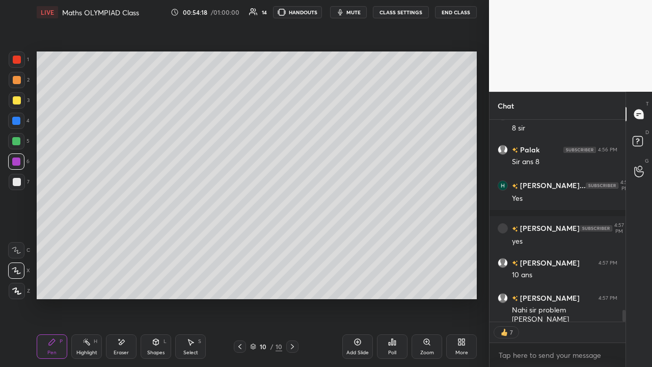
scroll to position [3304, 0]
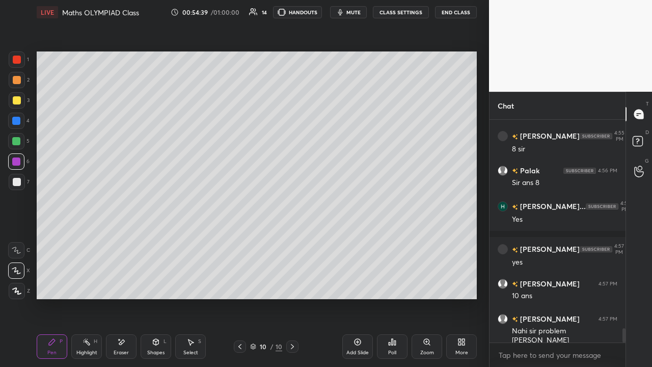
click at [20, 62] on div at bounding box center [17, 60] width 8 height 8
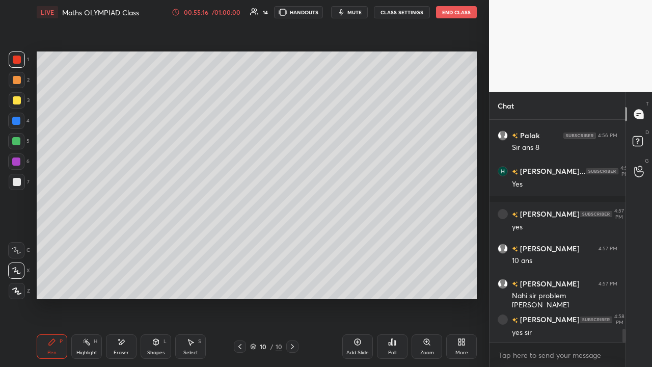
scroll to position [3374, 0]
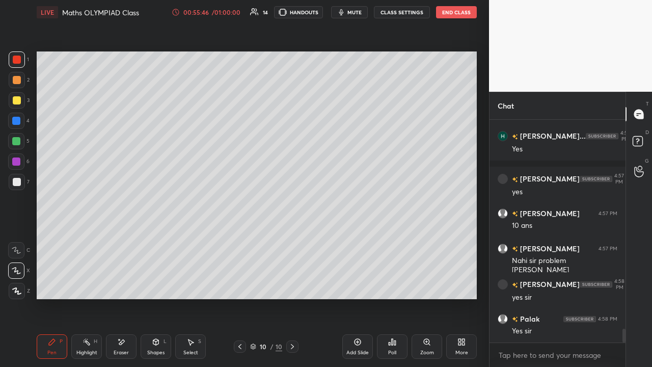
click at [18, 161] on div at bounding box center [16, 161] width 8 height 8
click at [18, 141] on div at bounding box center [16, 141] width 8 height 8
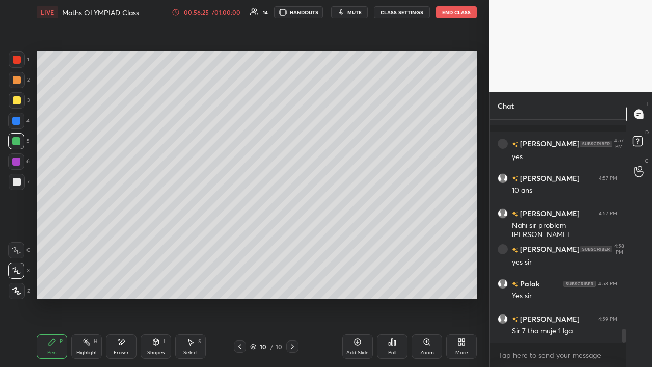
click at [17, 161] on div at bounding box center [16, 161] width 8 height 8
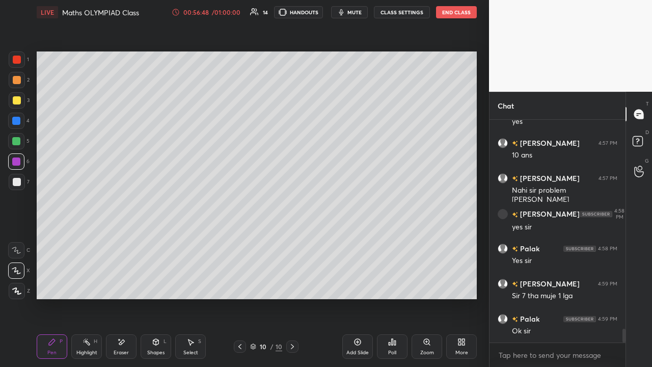
scroll to position [3479, 0]
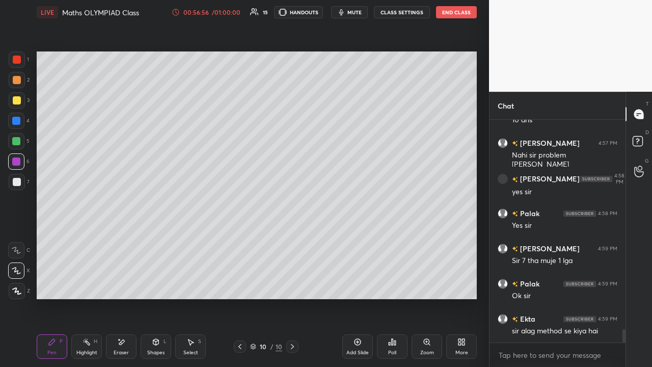
click at [17, 142] on div at bounding box center [16, 141] width 8 height 8
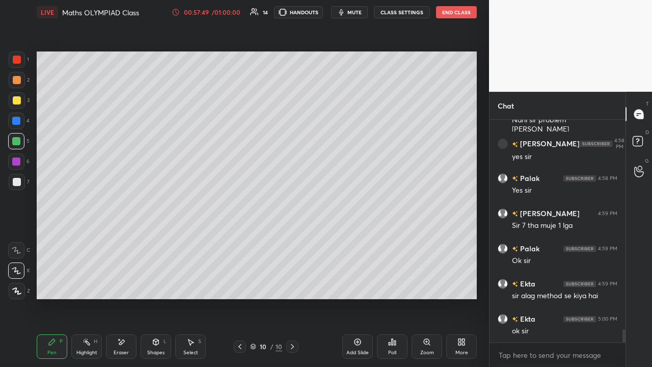
scroll to position [3559, 0]
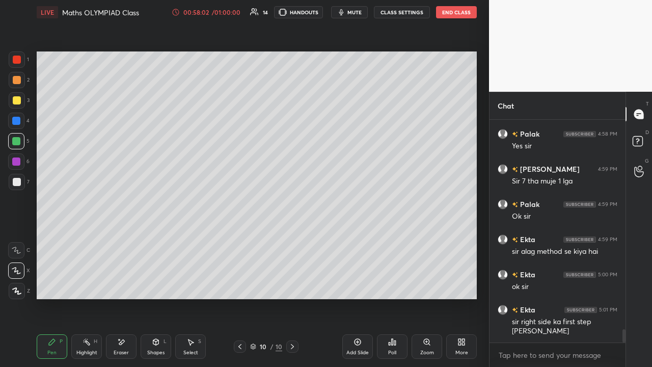
click at [121, 239] on div "Eraser" at bounding box center [121, 346] width 31 height 24
click at [57, 239] on div "Pen P" at bounding box center [52, 346] width 31 height 24
click at [119, 239] on div "Eraser" at bounding box center [121, 346] width 31 height 24
click at [52, 239] on div "Pen P" at bounding box center [52, 346] width 31 height 24
click at [20, 162] on div at bounding box center [16, 161] width 8 height 8
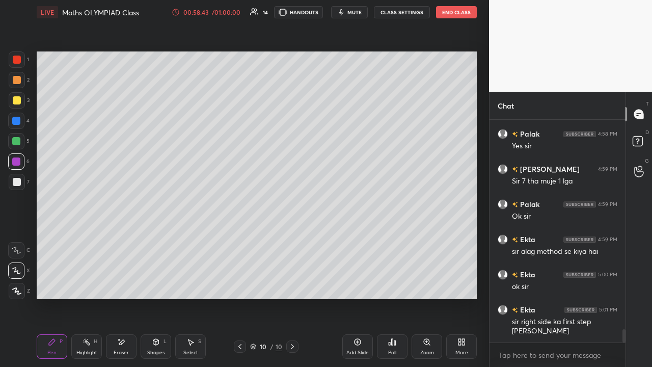
scroll to position [3569, 0]
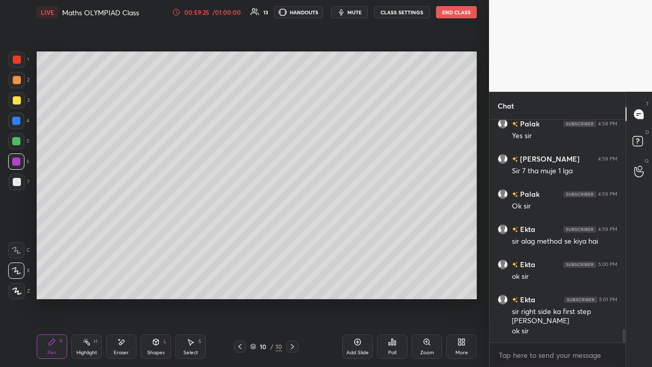
click at [121, 239] on div "Eraser" at bounding box center [121, 352] width 15 height 5
click at [57, 239] on div "Pen P" at bounding box center [52, 346] width 31 height 24
click at [18, 182] on div at bounding box center [17, 182] width 8 height 8
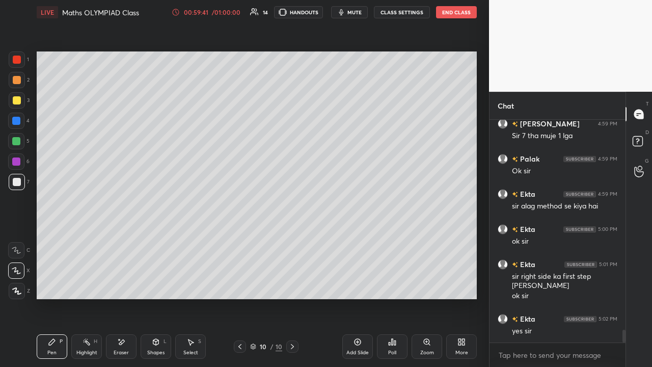
scroll to position [3639, 0]
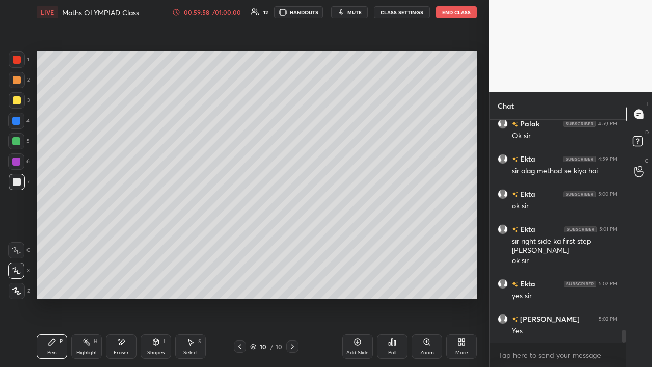
click at [20, 121] on div at bounding box center [16, 121] width 8 height 8
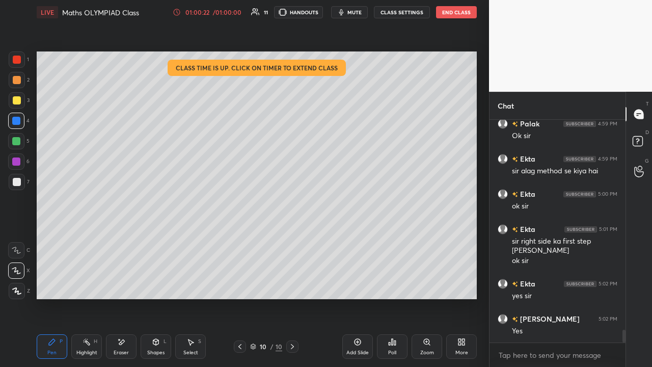
click at [18, 184] on div at bounding box center [17, 182] width 8 height 8
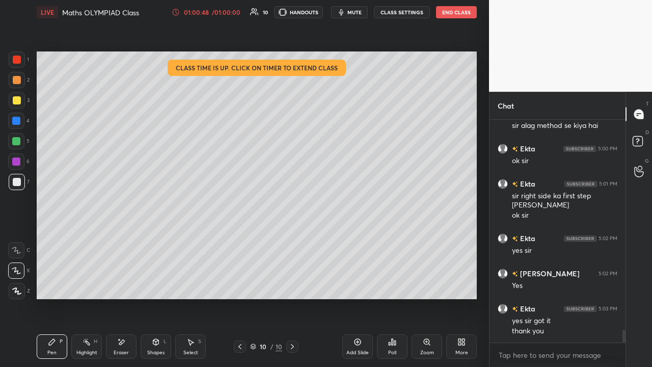
scroll to position [3720, 0]
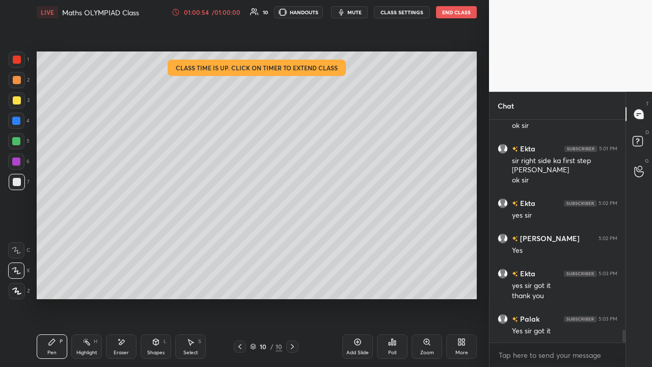
click at [365, 12] on button "End Class" at bounding box center [456, 12] width 41 height 12
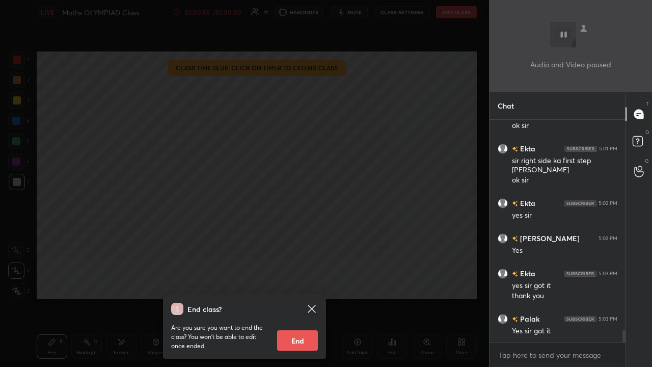
click at [299, 239] on button "End" at bounding box center [297, 340] width 41 height 20
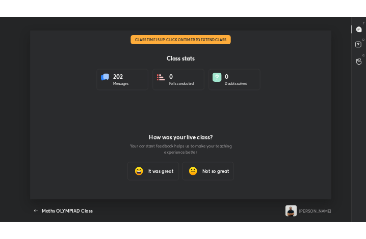
scroll to position [0, 0]
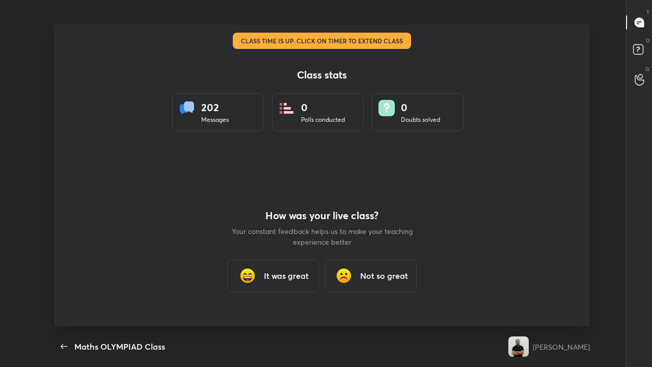
type textarea "x"
click at [295, 239] on h3 "It was great" at bounding box center [286, 275] width 45 height 12
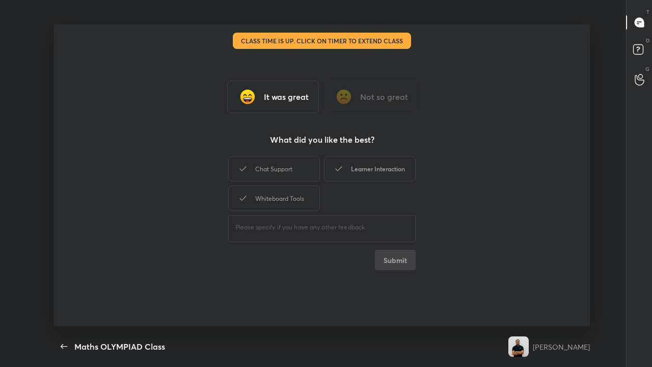
click at [344, 173] on icon at bounding box center [339, 168] width 12 height 12
click at [365, 239] on button "Submit" at bounding box center [395, 260] width 41 height 20
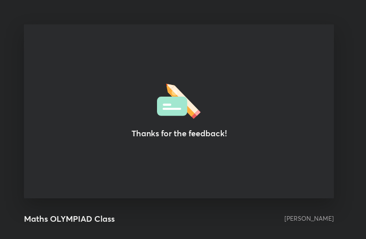
scroll to position [50755, 50572]
